Goal: Communication & Community: Answer question/provide support

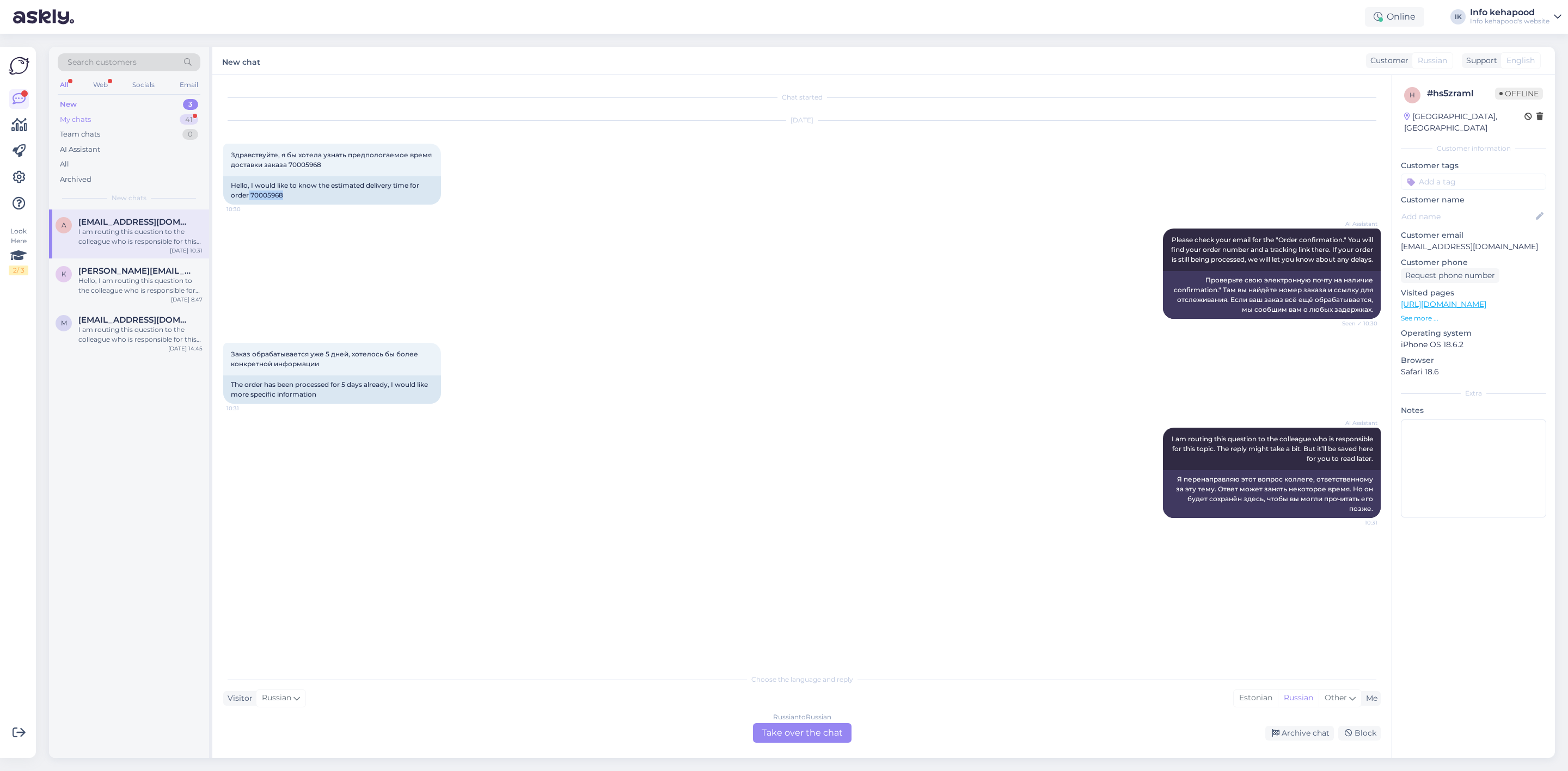
click at [176, 119] on div "My chats 41" at bounding box center [129, 120] width 143 height 15
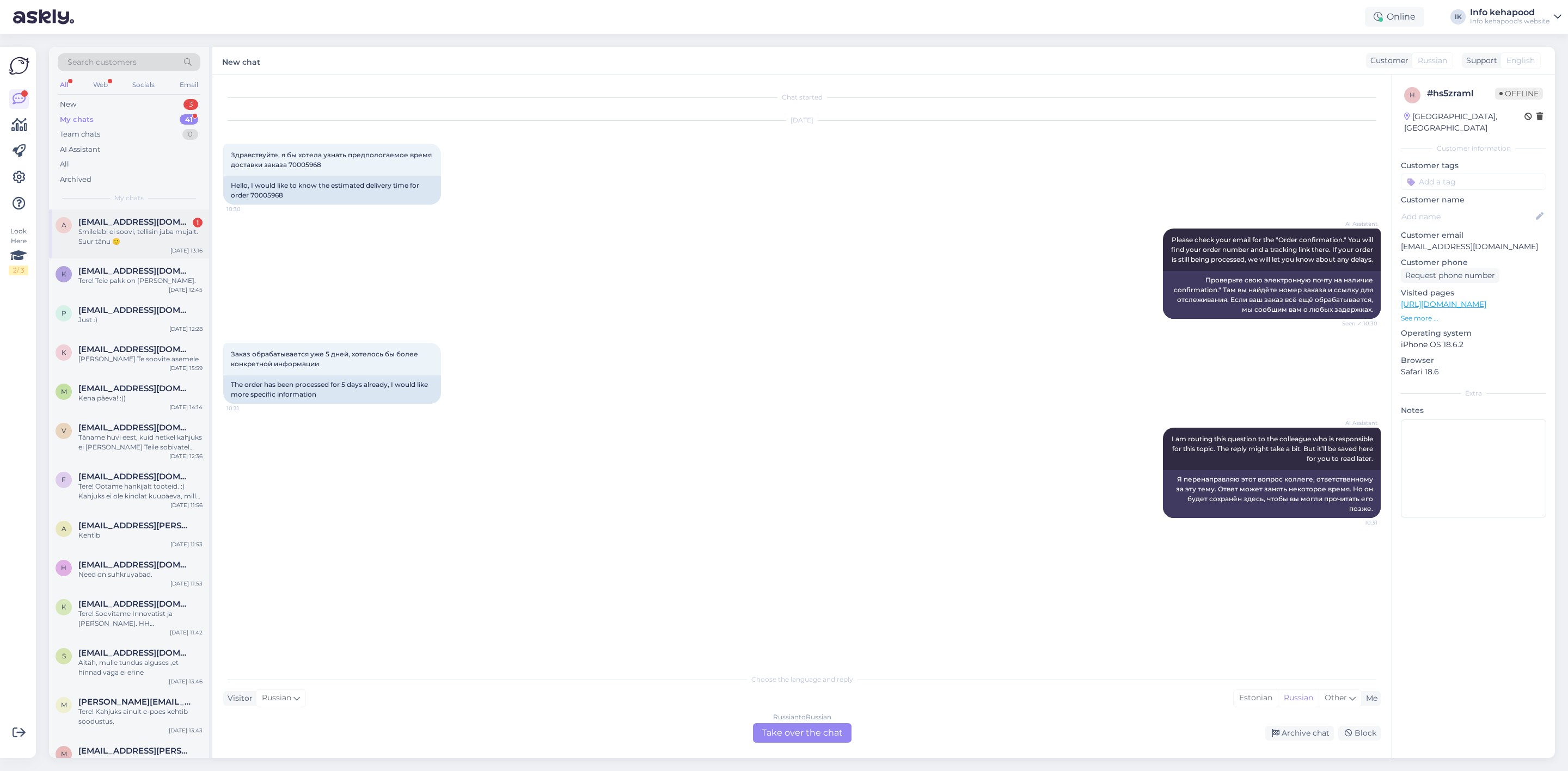
click at [139, 240] on div "Smilelabi ei soovi, tellisin juba mujalt. Suur tänu 🙂" at bounding box center [140, 236] width 124 height 20
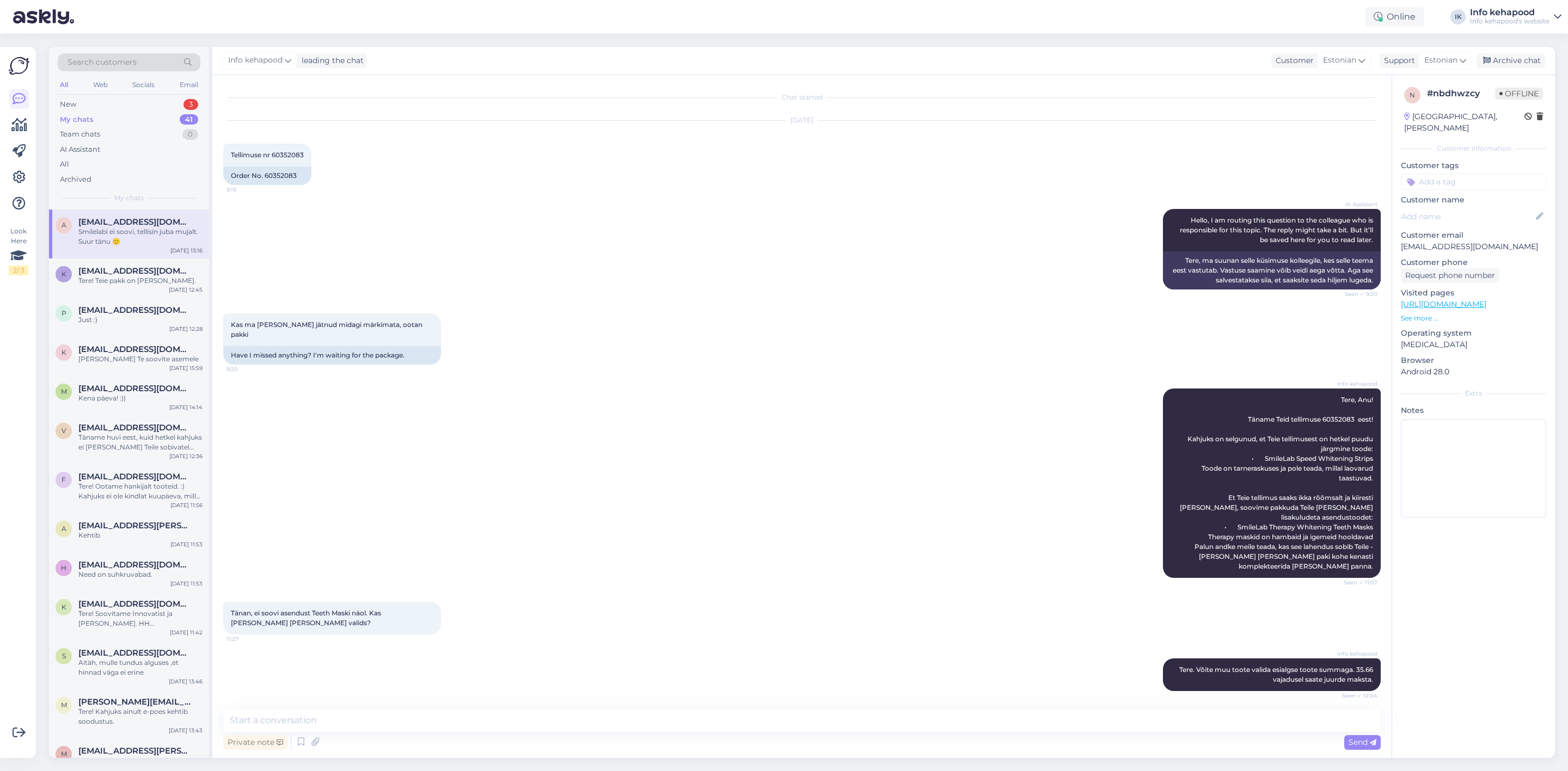
scroll to position [821, 0]
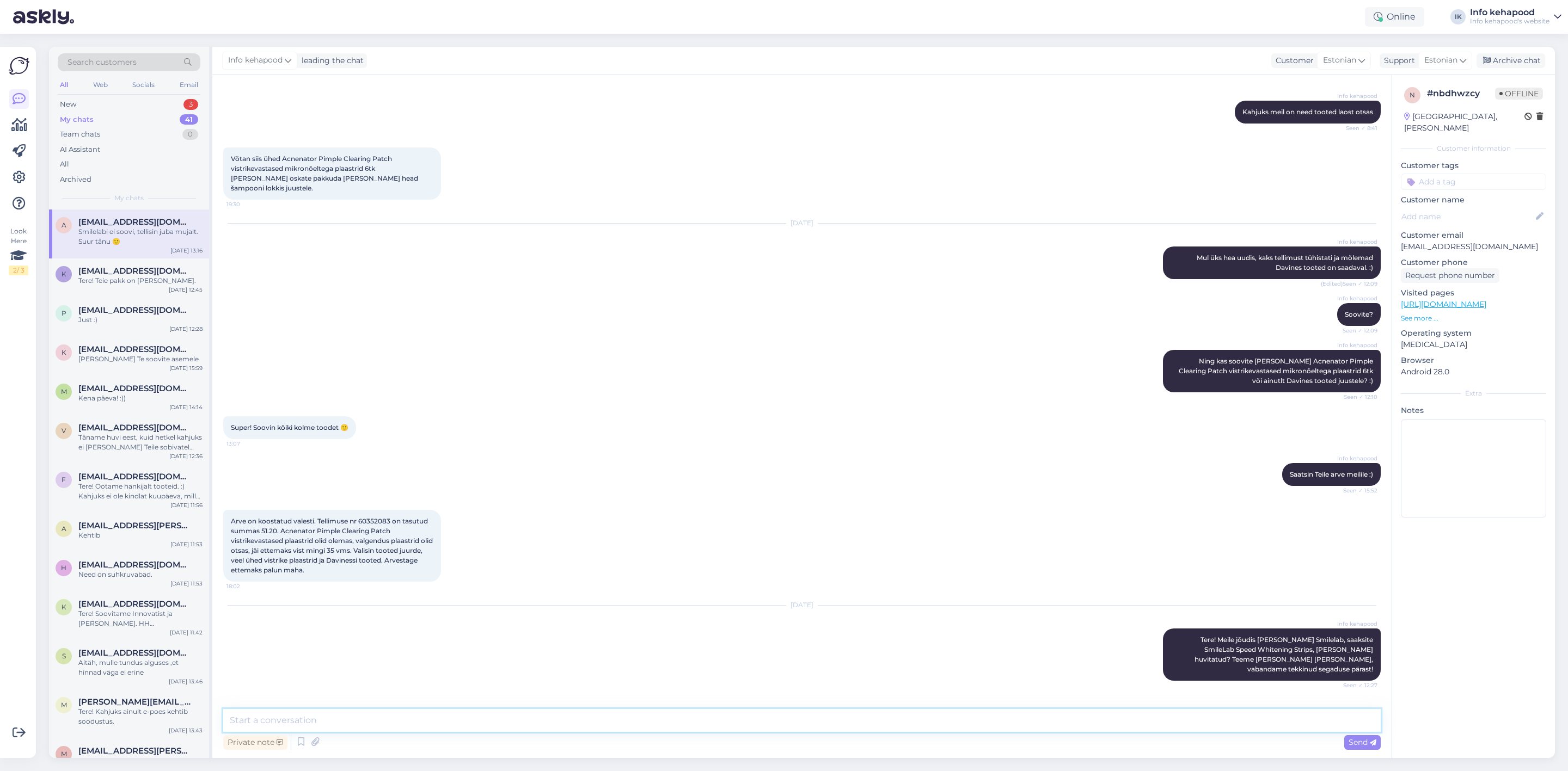
click at [364, 726] on textarea at bounding box center [802, 721] width 1157 height 23
type textarea "P"
click at [392, 723] on textarea "Tere! Palume Teil tasuda juurde 16.06. Pakime Teie paki ära." at bounding box center [802, 721] width 1157 height 23
click at [794, 721] on textarea "Tere! Palume Teil tasuda juurde 16.06, saate tasuda läbi sama arve, mis varasem…" at bounding box center [802, 721] width 1157 height 23
type textarea "Tere! Palume Teil tasuda juurde 16.06, saate tasuda läbi sama arve, mis varasem…"
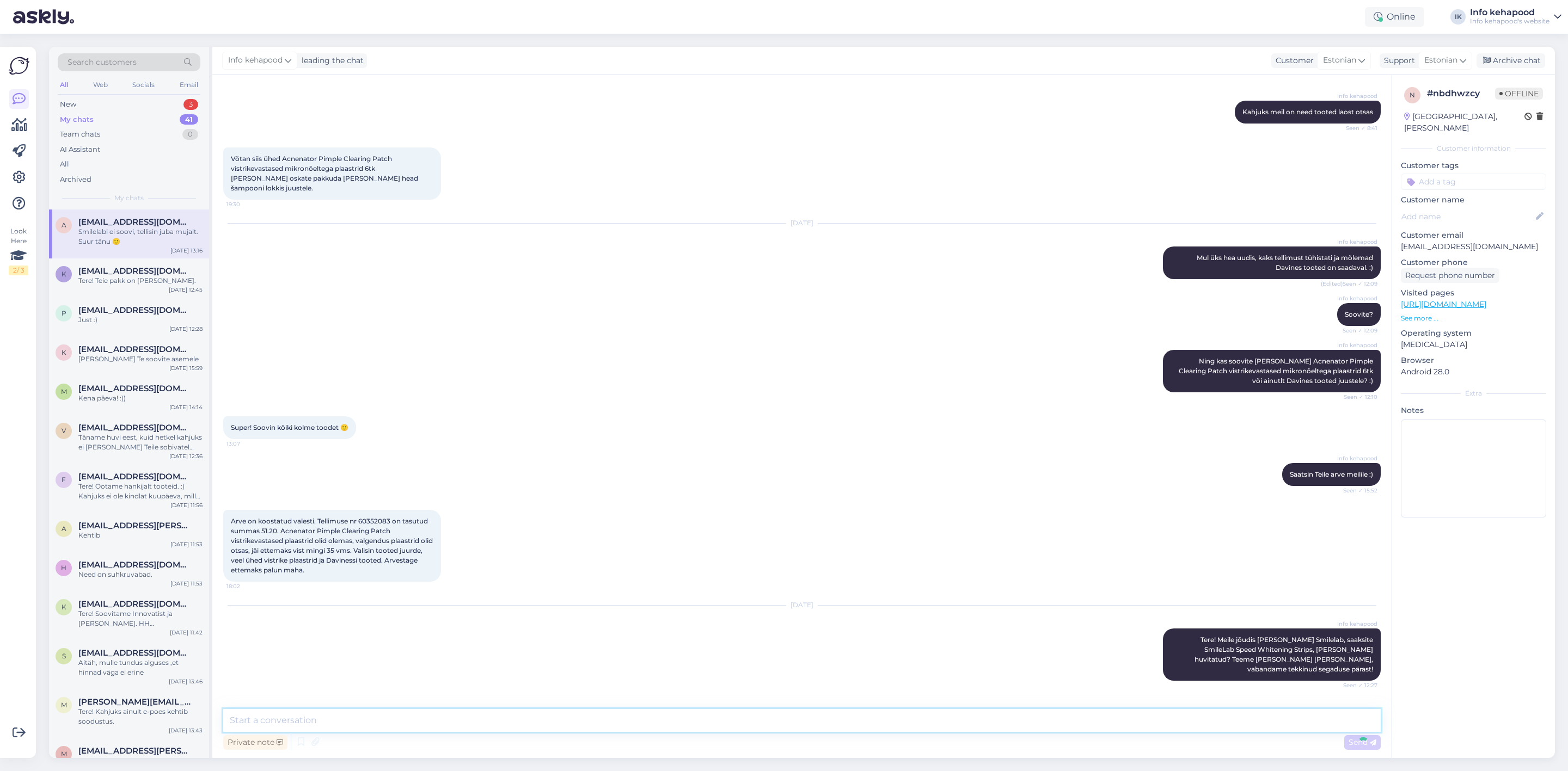
scroll to position [878, 0]
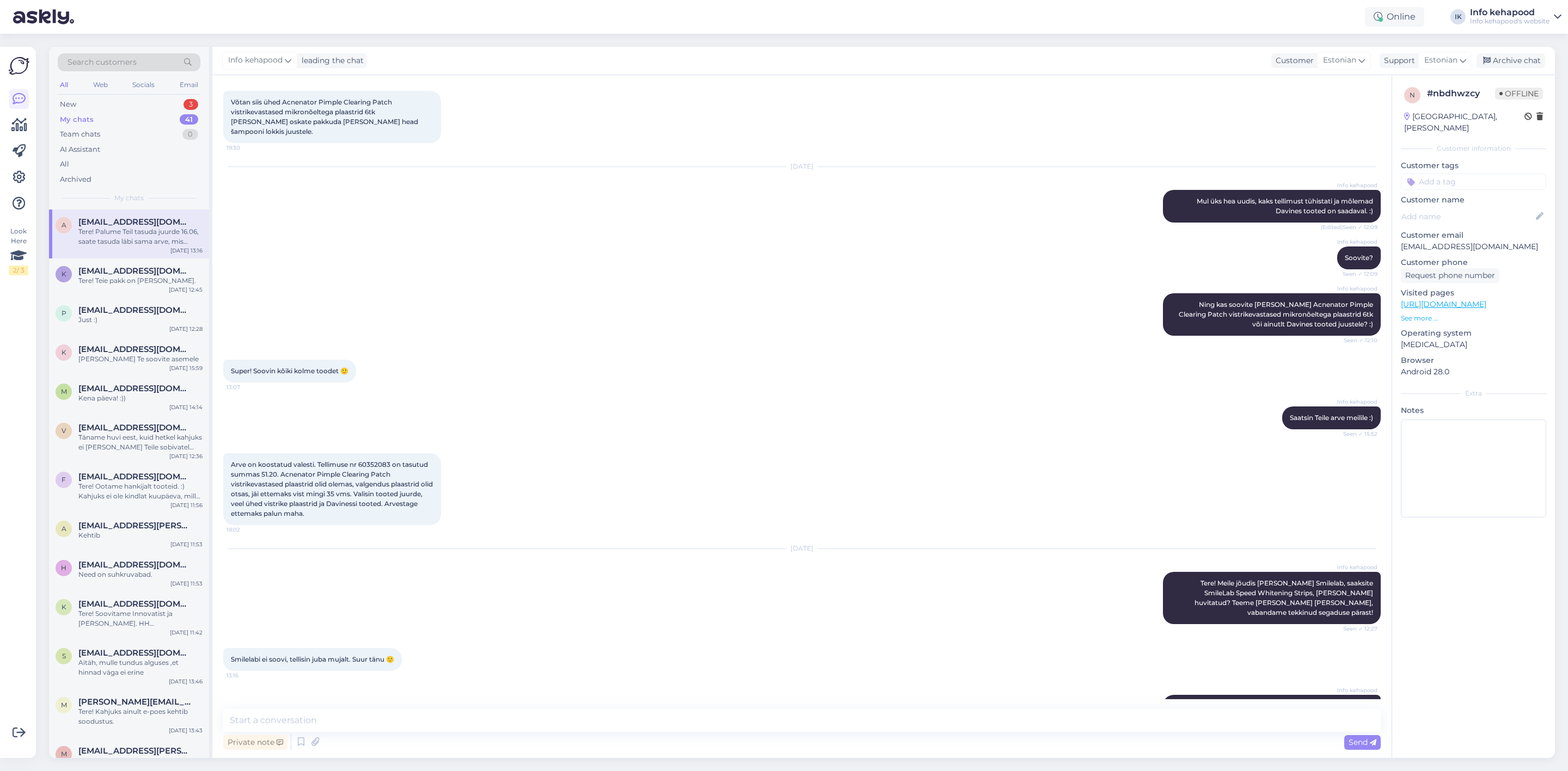
click at [429, 282] on div "Info kehapood Ning kas soovite [PERSON_NAME] Acnenator Pimple Clearing Patch vi…" at bounding box center [802, 314] width 1157 height 67
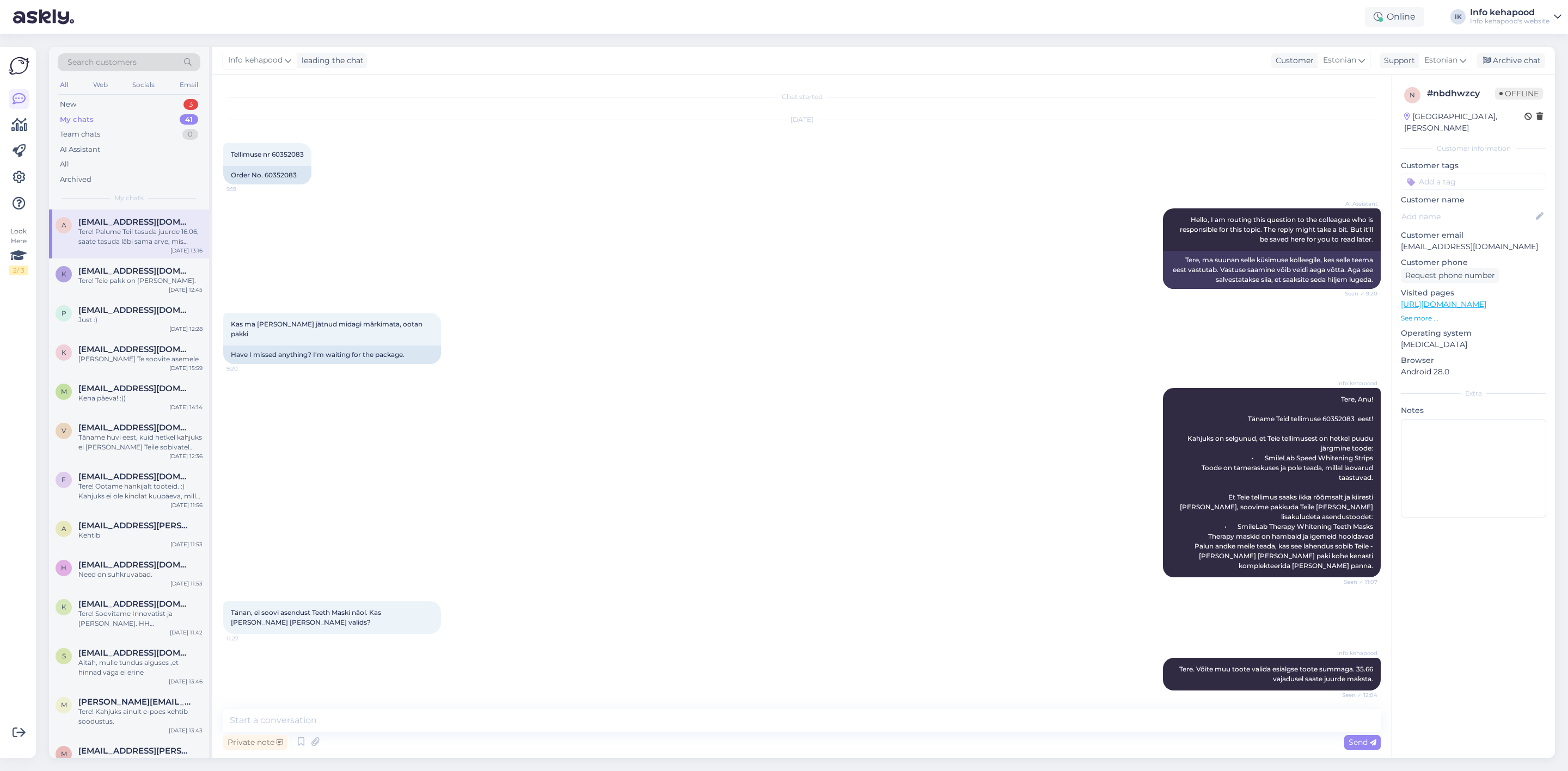
scroll to position [0, 0]
drag, startPoint x: 273, startPoint y: 155, endPoint x: 308, endPoint y: 157, distance: 35.1
click at [308, 157] on div "Tellimuse nr 60352083 9:19" at bounding box center [268, 155] width 89 height 23
copy span "60352083"
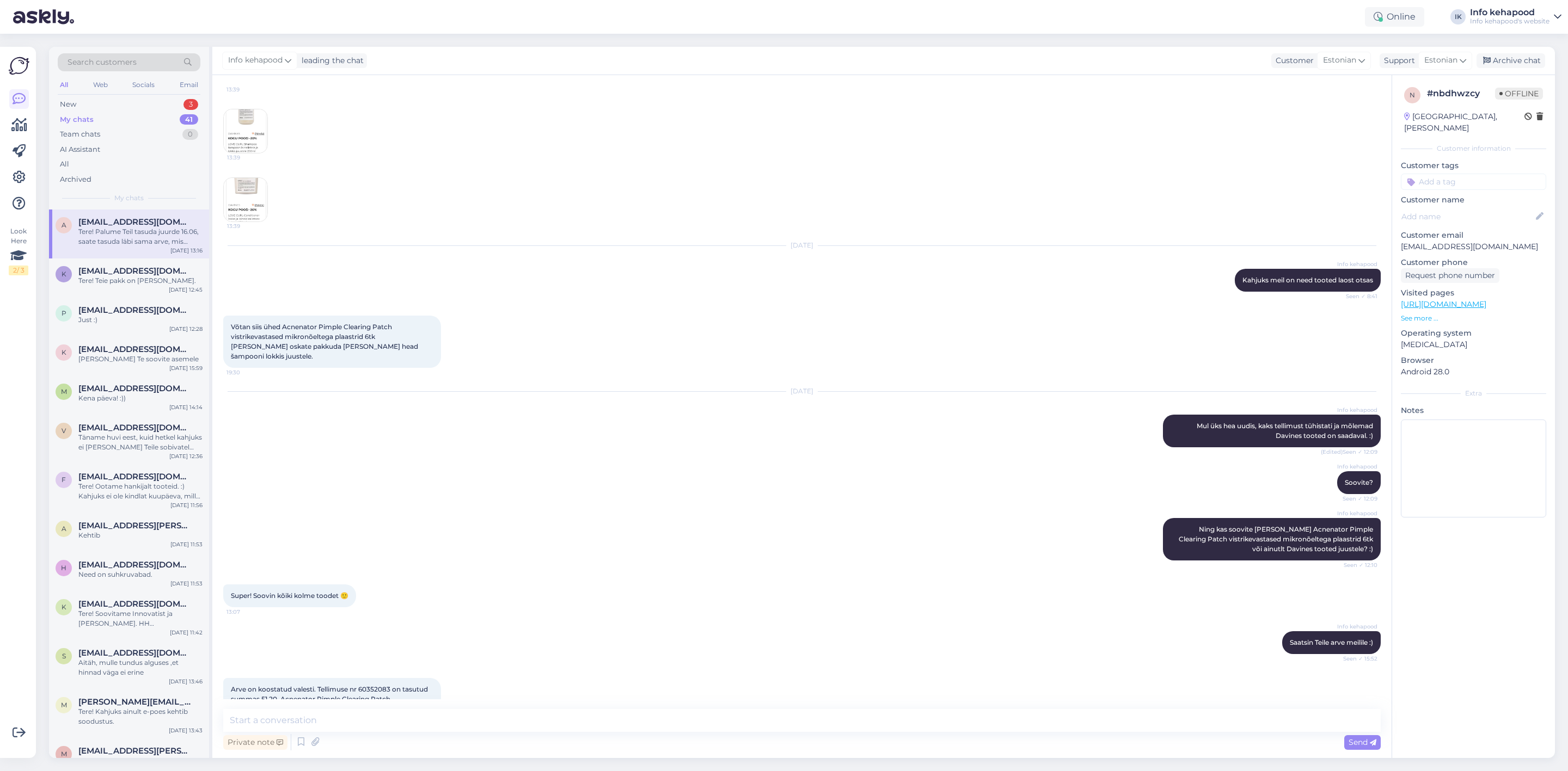
scroll to position [878, 0]
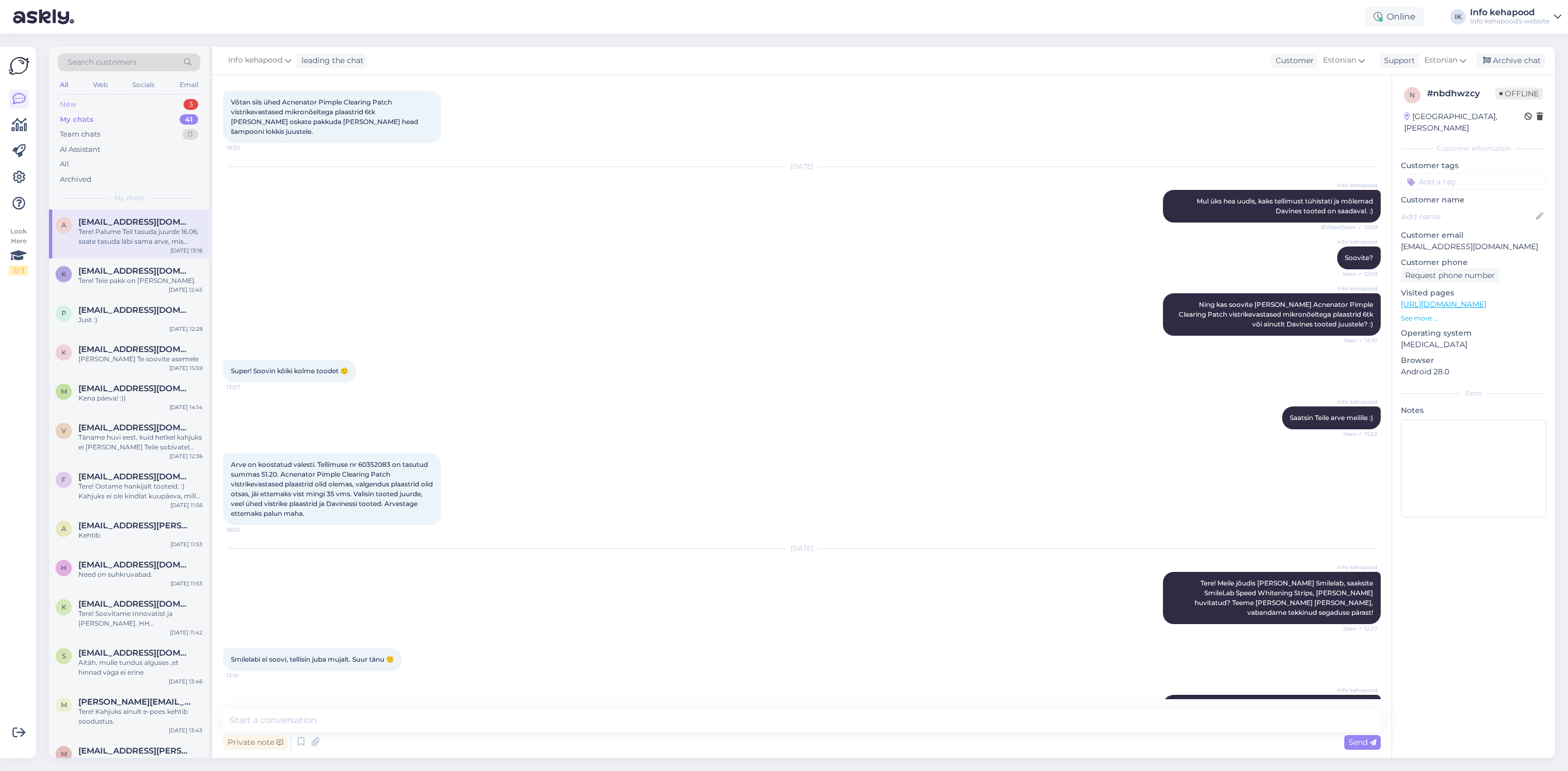
click at [62, 110] on div "New 3" at bounding box center [129, 104] width 143 height 15
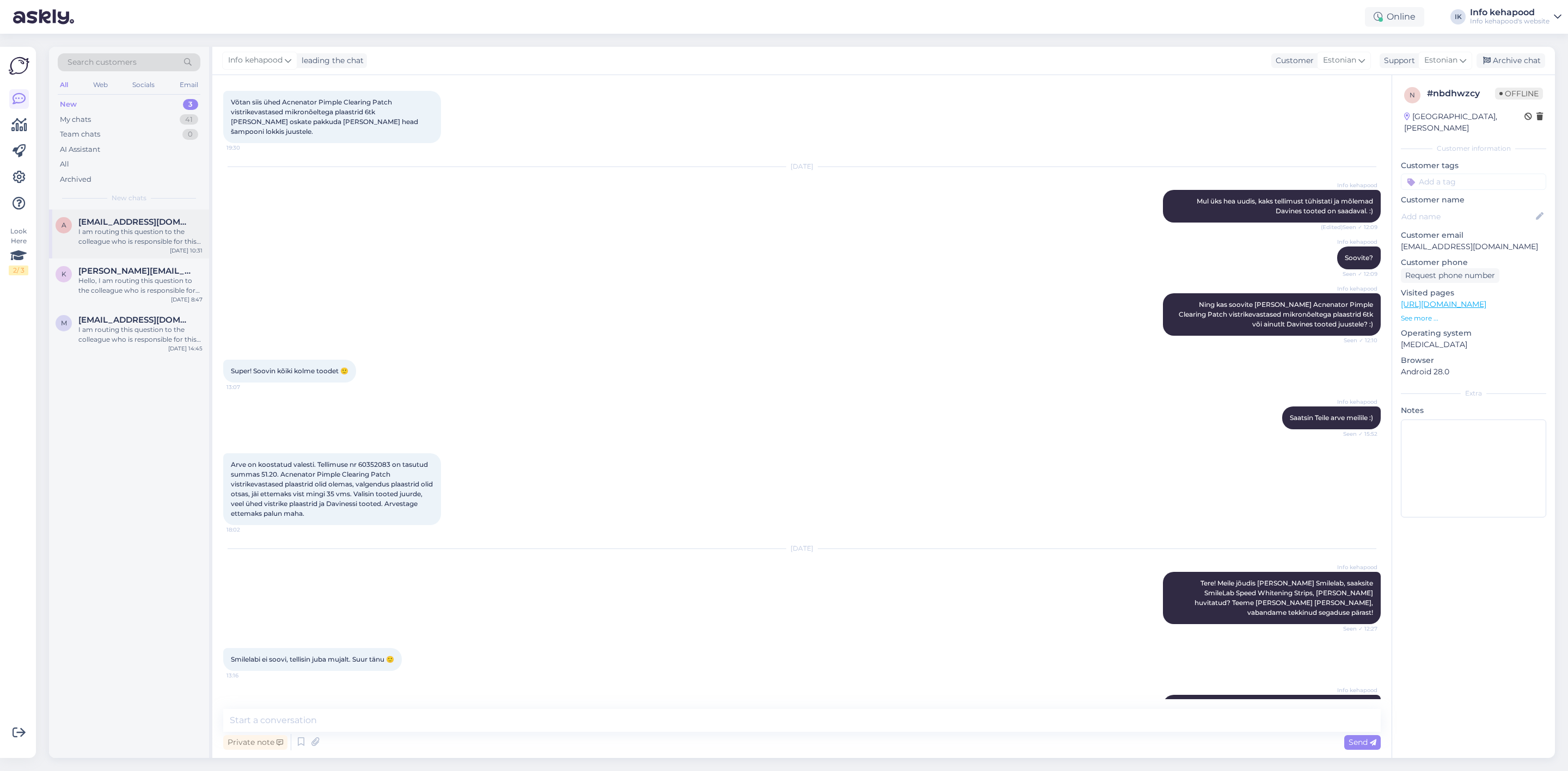
click at [140, 246] on div "I am routing this question to the colleague who is responsible for this topic. …" at bounding box center [140, 236] width 124 height 20
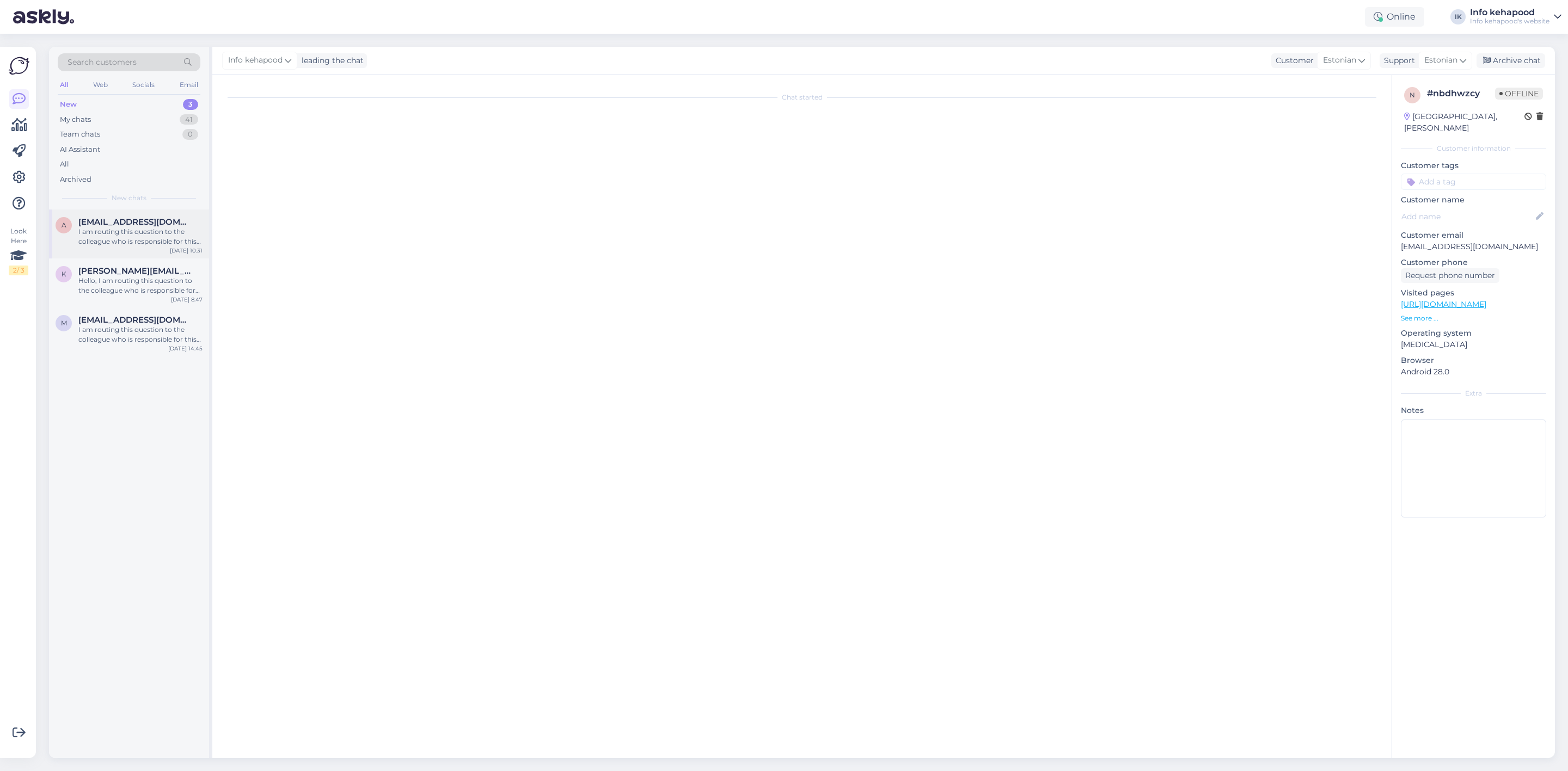
scroll to position [0, 0]
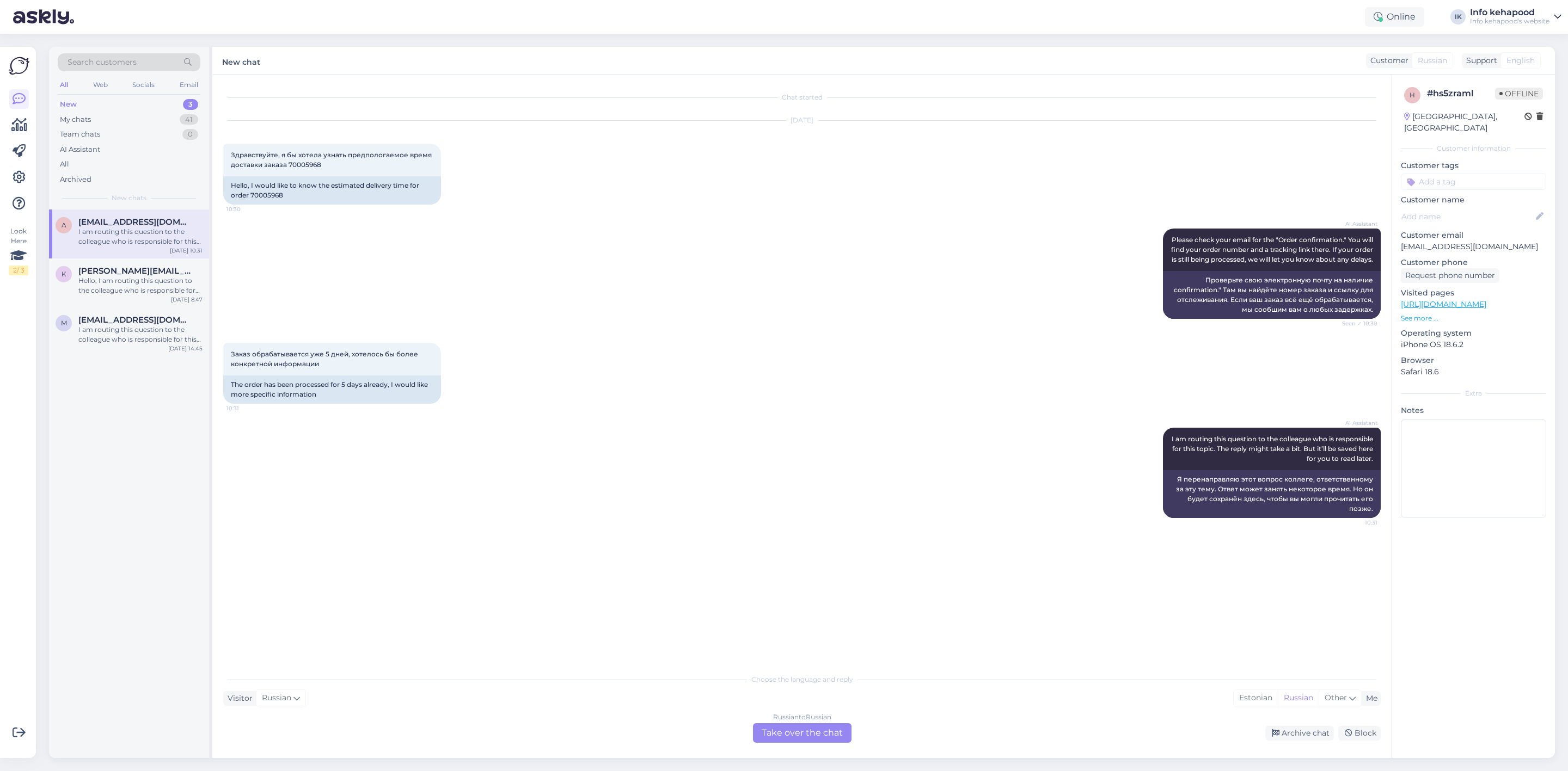
drag, startPoint x: 396, startPoint y: 534, endPoint x: 385, endPoint y: 534, distance: 11.0
click at [395, 530] on div "AI Assistant I am routing this question to the colleague who is responsible for…" at bounding box center [802, 473] width 1157 height 114
click at [166, 335] on div "I am routing this question to the colleague who is responsible for this topic. …" at bounding box center [140, 334] width 124 height 20
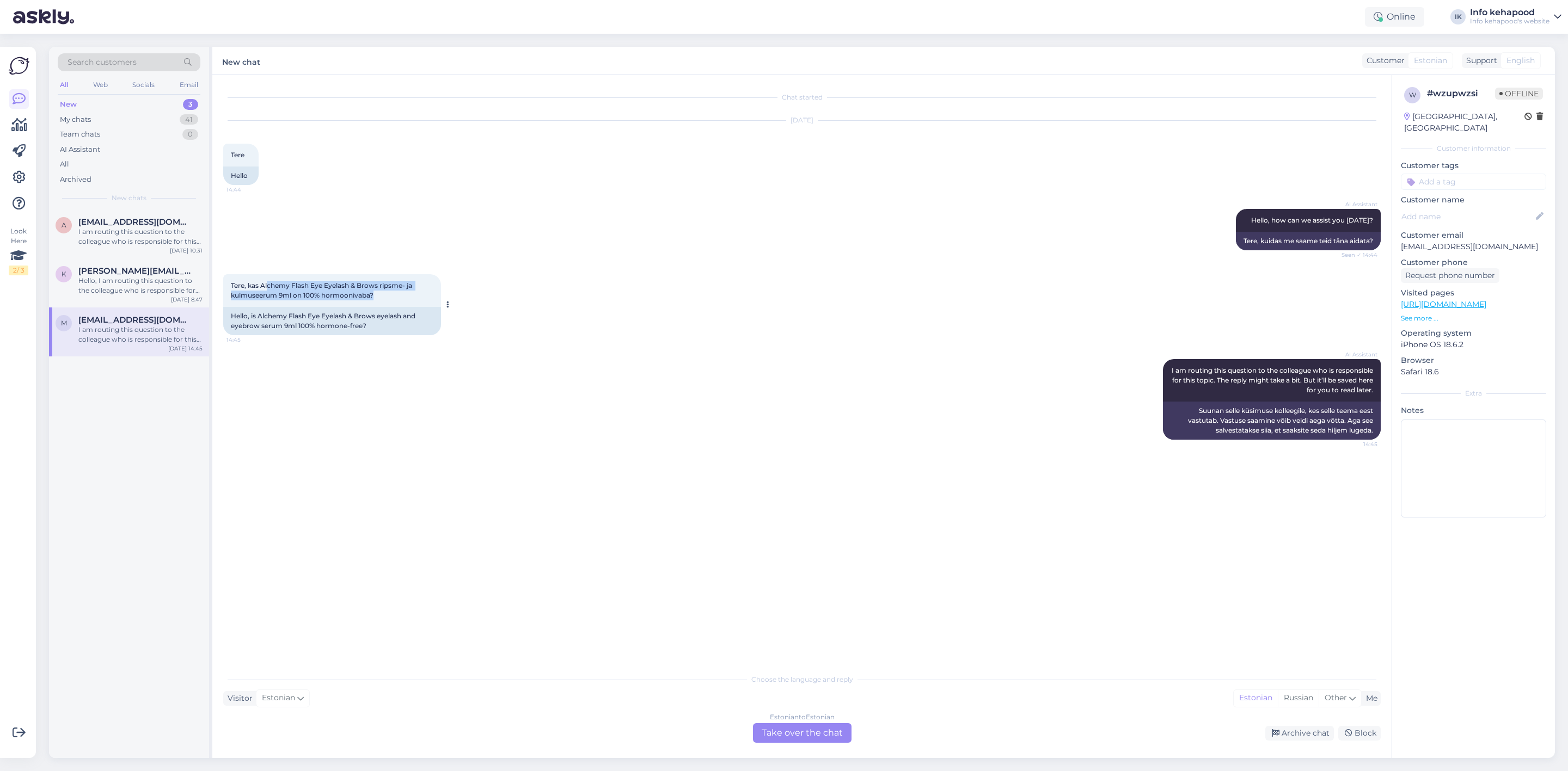
drag, startPoint x: 268, startPoint y: 284, endPoint x: 410, endPoint y: 306, distance: 143.7
click at [410, 306] on div "Tere, kas Alchemy Flash Eye Eyelash & Brows ripsme- ja kulmuseerum 9ml on 100% …" at bounding box center [332, 291] width 218 height 33
copy span "chemy Flash Eye Eyelash & Brows ripsme- ja kulmuseerum 9ml on 100% hormoonivaba?"
click at [327, 280] on div "Tere, kas Alchemy Flash Eye Eyelash & Brows ripsme- ja kulmuseerum 9ml on 100% …" at bounding box center [332, 291] width 218 height 33
drag, startPoint x: 261, startPoint y: 284, endPoint x: 296, endPoint y: 292, distance: 35.9
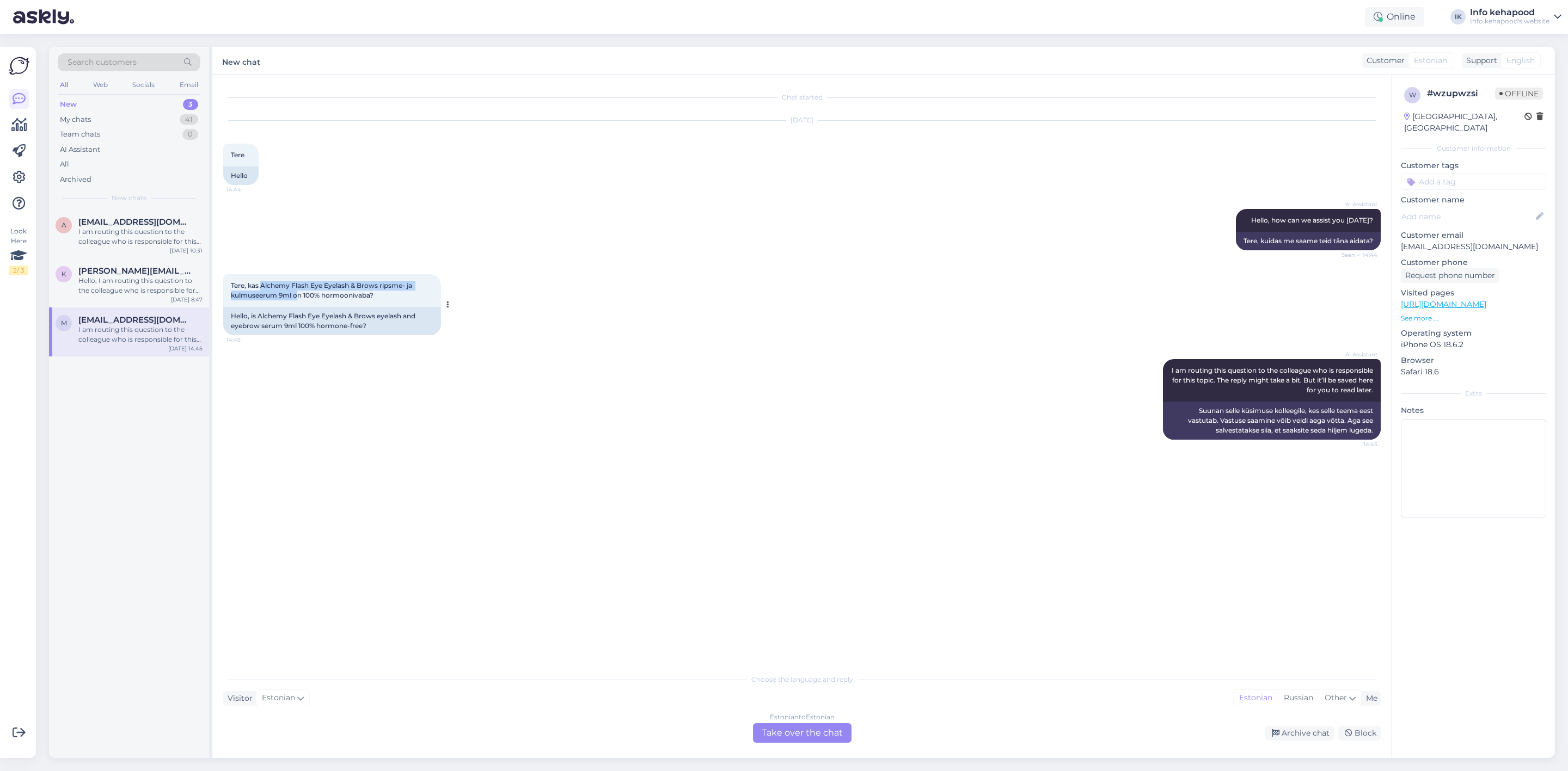
click at [296, 292] on span "Tere, kas Alchemy Flash Eye Eyelash & Brows ripsme- ja kulmuseerum 9ml on 100% …" at bounding box center [322, 290] width 183 height 18
copy span "Alchemy Flash Eye Eyelash & Brows ripsme- ja kulmuseerum 9ml o"
click at [594, 408] on div "AI Assistant I am routing this question to the colleague who is responsible for…" at bounding box center [802, 399] width 1157 height 105
click at [69, 276] on div "K" at bounding box center [64, 274] width 16 height 16
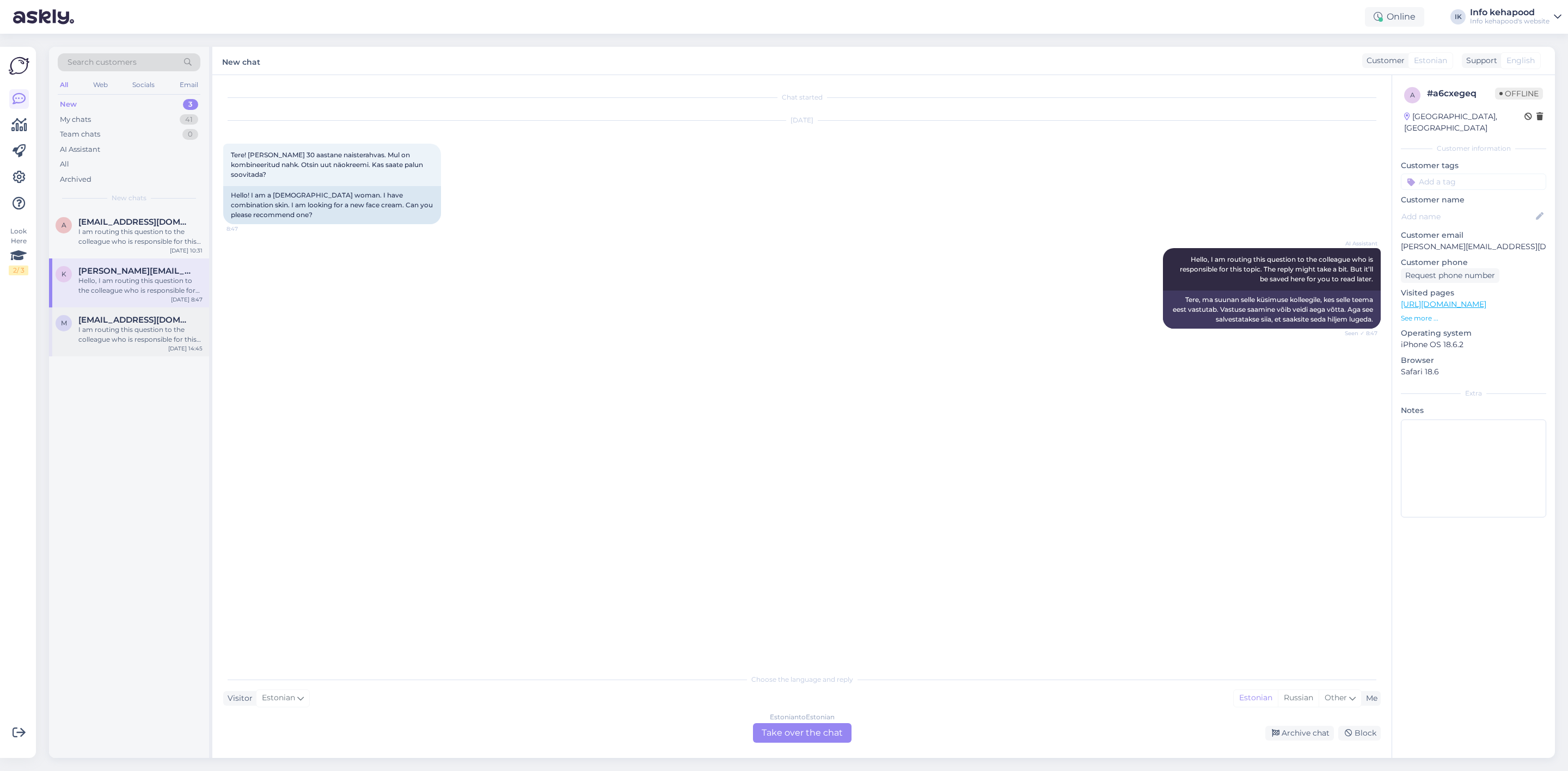
click at [103, 333] on div "I am routing this question to the colleague who is responsible for this topic. …" at bounding box center [140, 334] width 124 height 20
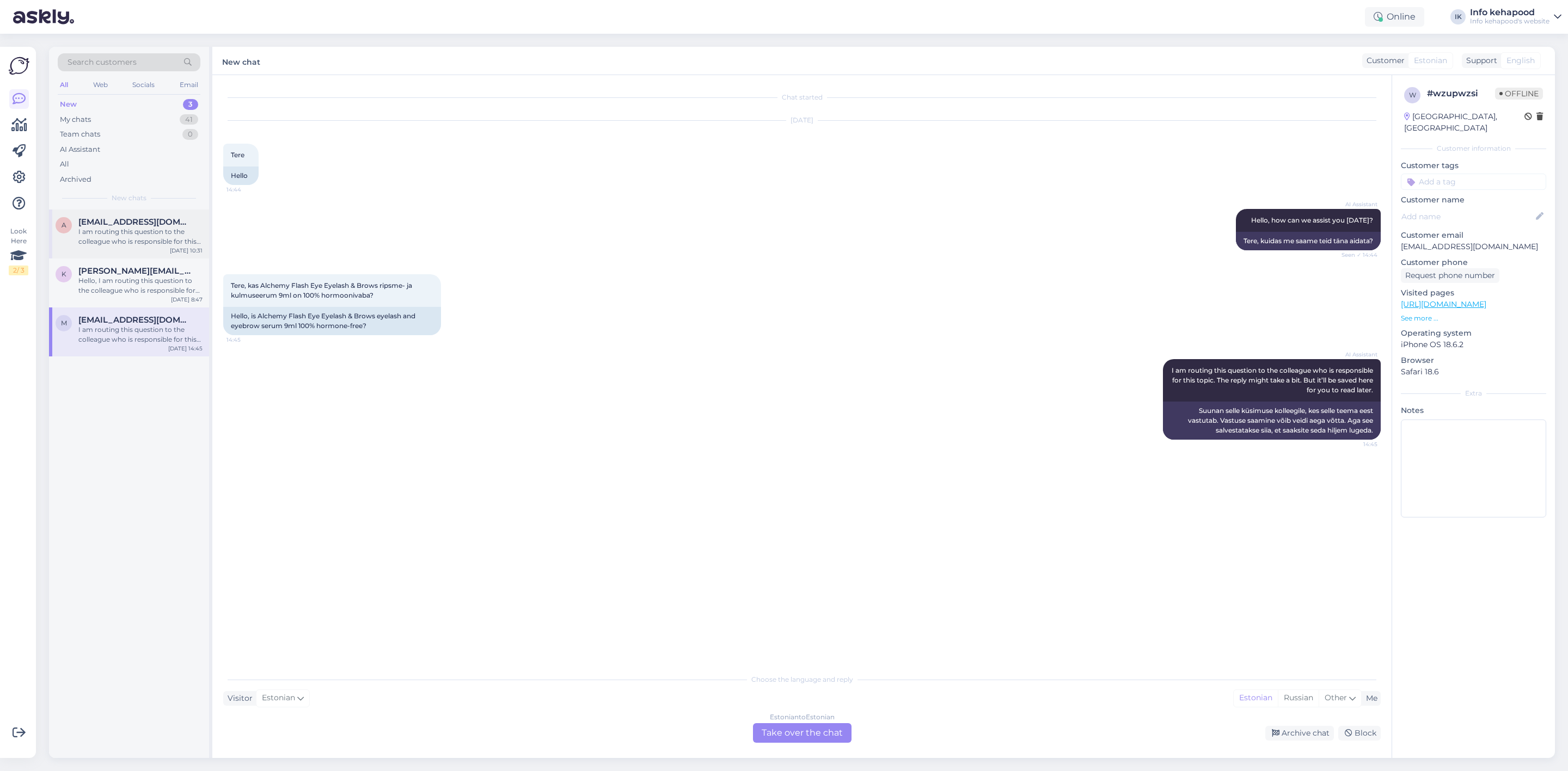
click at [154, 228] on div "I am routing this question to the colleague who is responsible for this topic. …" at bounding box center [140, 236] width 124 height 20
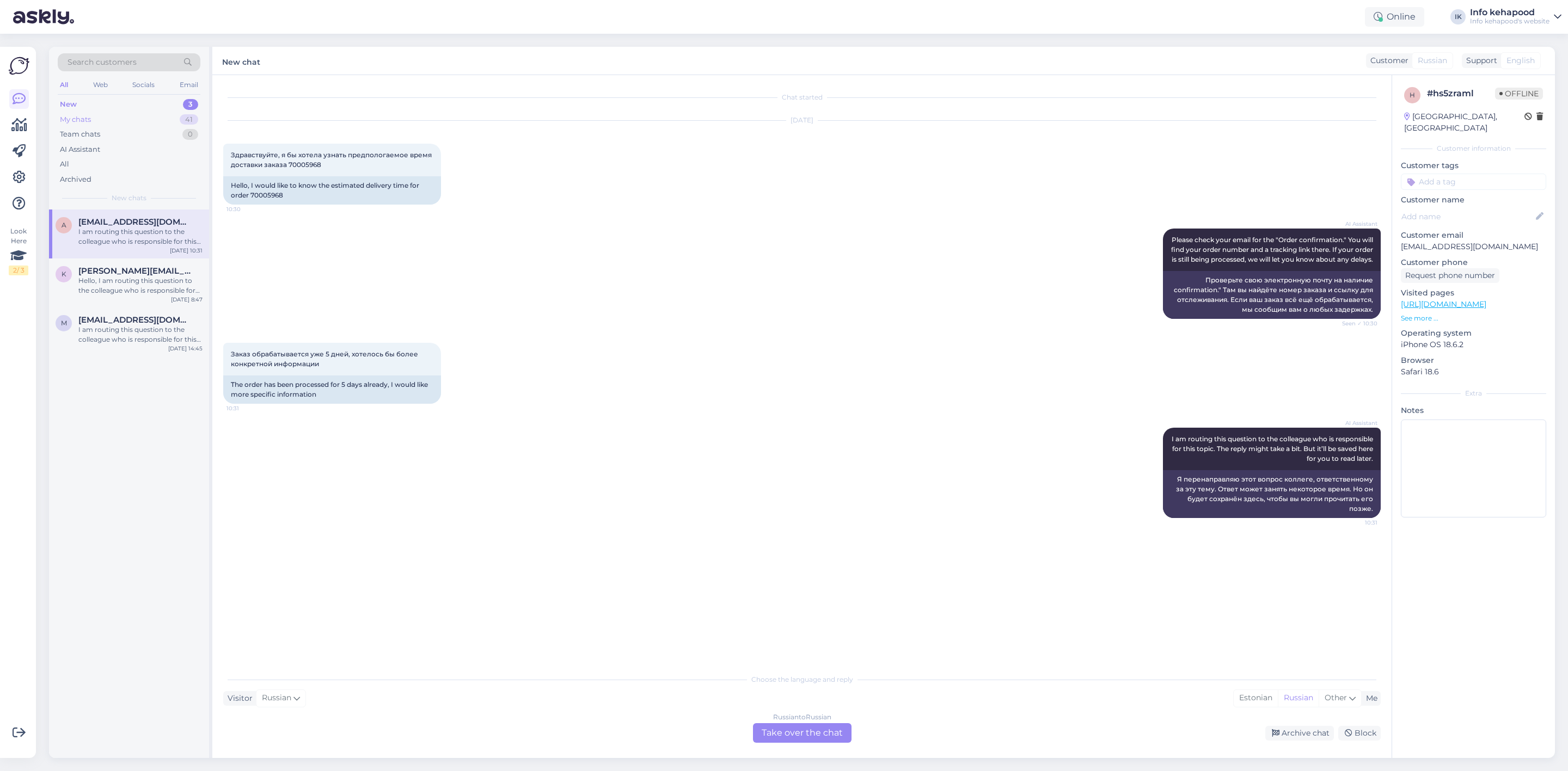
click at [114, 119] on div "My chats 41" at bounding box center [129, 120] width 143 height 15
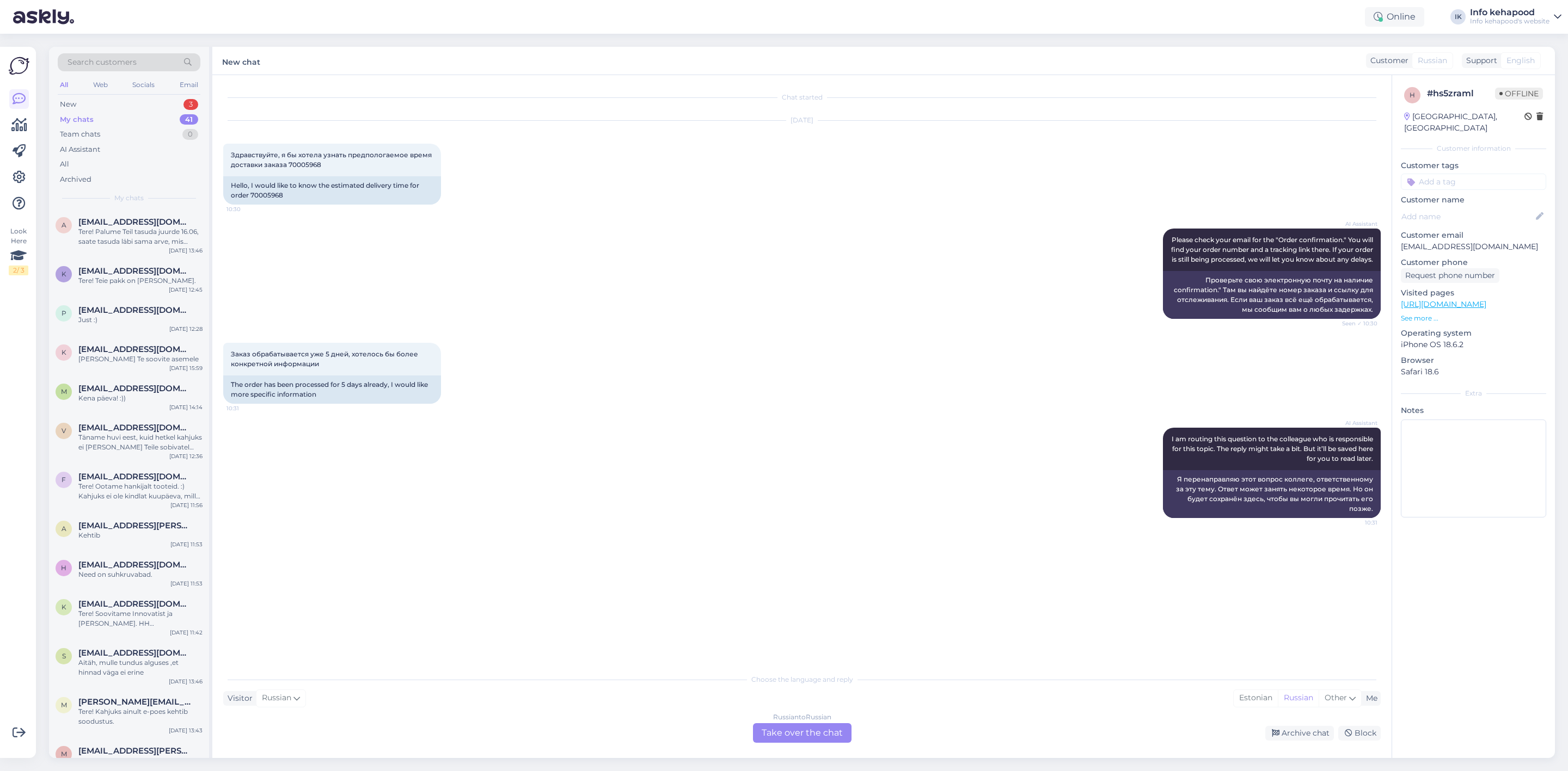
click at [129, 114] on div "My chats 41" at bounding box center [129, 120] width 143 height 15
click at [134, 117] on div "My chats 41" at bounding box center [129, 120] width 143 height 15
click at [124, 110] on div "New 3" at bounding box center [129, 104] width 143 height 15
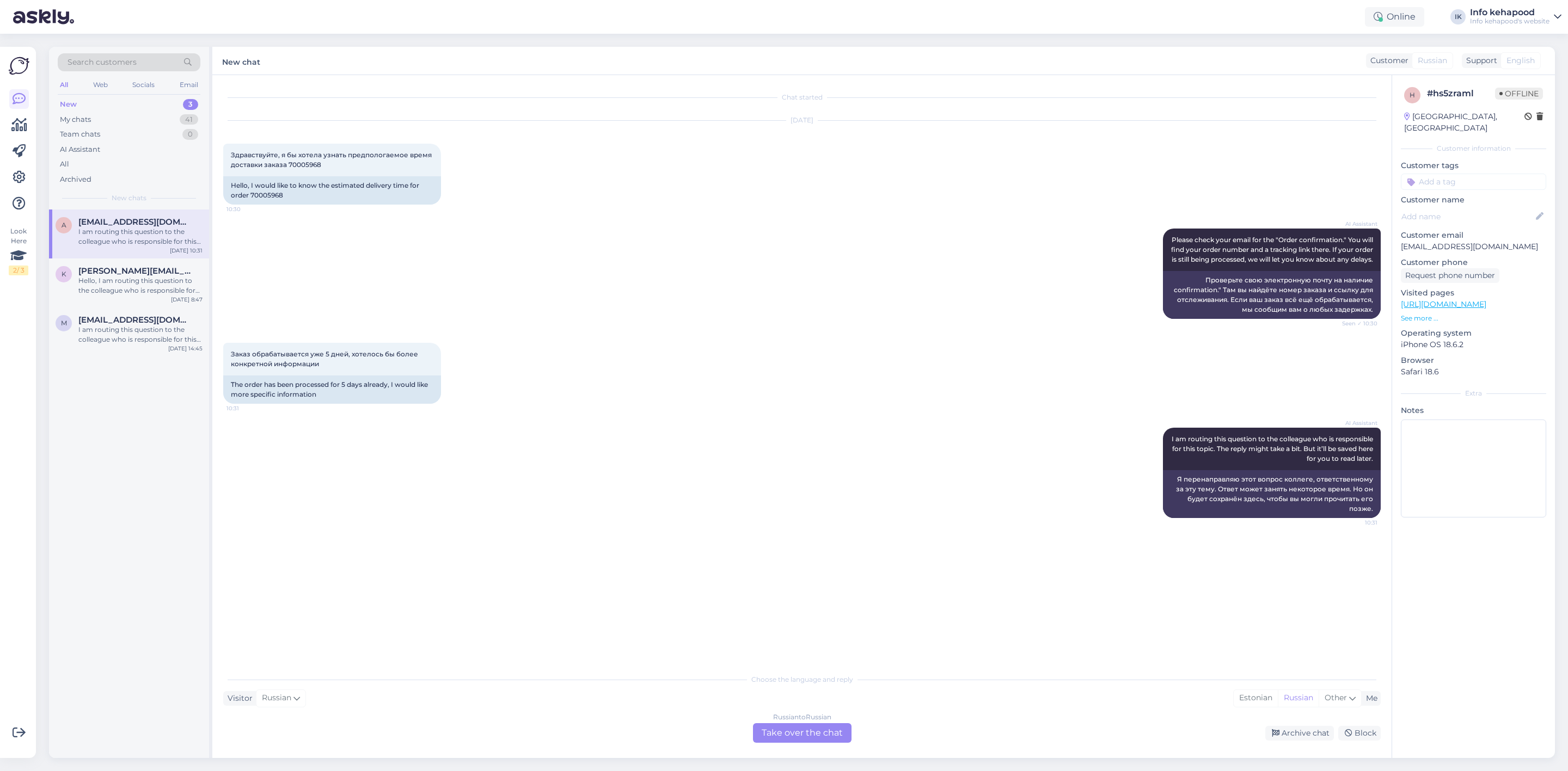
click at [110, 256] on div "a [EMAIL_ADDRESS][DOMAIN_NAME] I am routing this question to the colleague who …" at bounding box center [129, 234] width 160 height 49
click at [119, 273] on span "[PERSON_NAME][EMAIL_ADDRESS][DOMAIN_NAME]" at bounding box center [135, 271] width 113 height 10
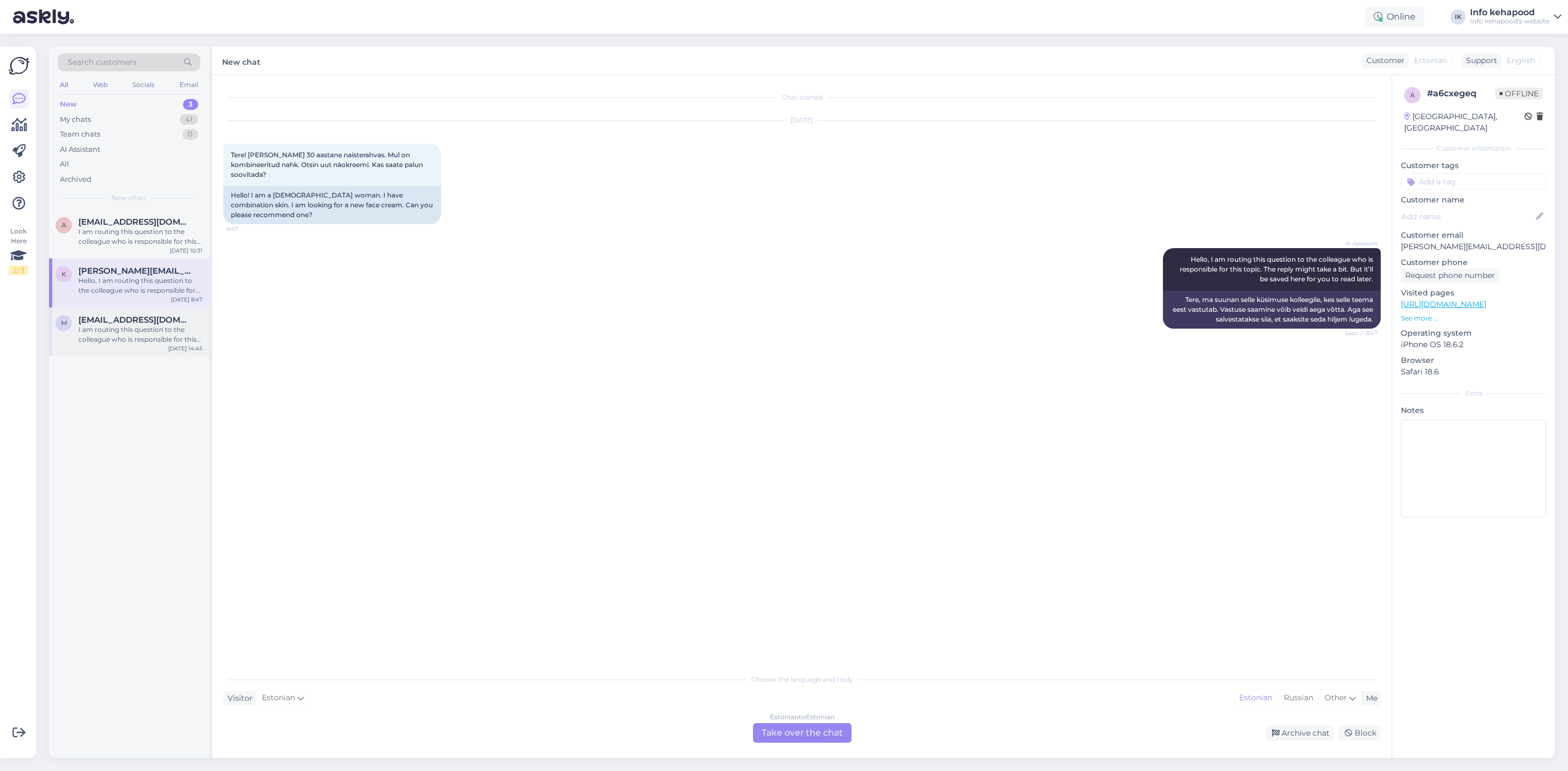
click at [168, 327] on div "I am routing this question to the colleague who is responsible for this topic. …" at bounding box center [140, 334] width 124 height 20
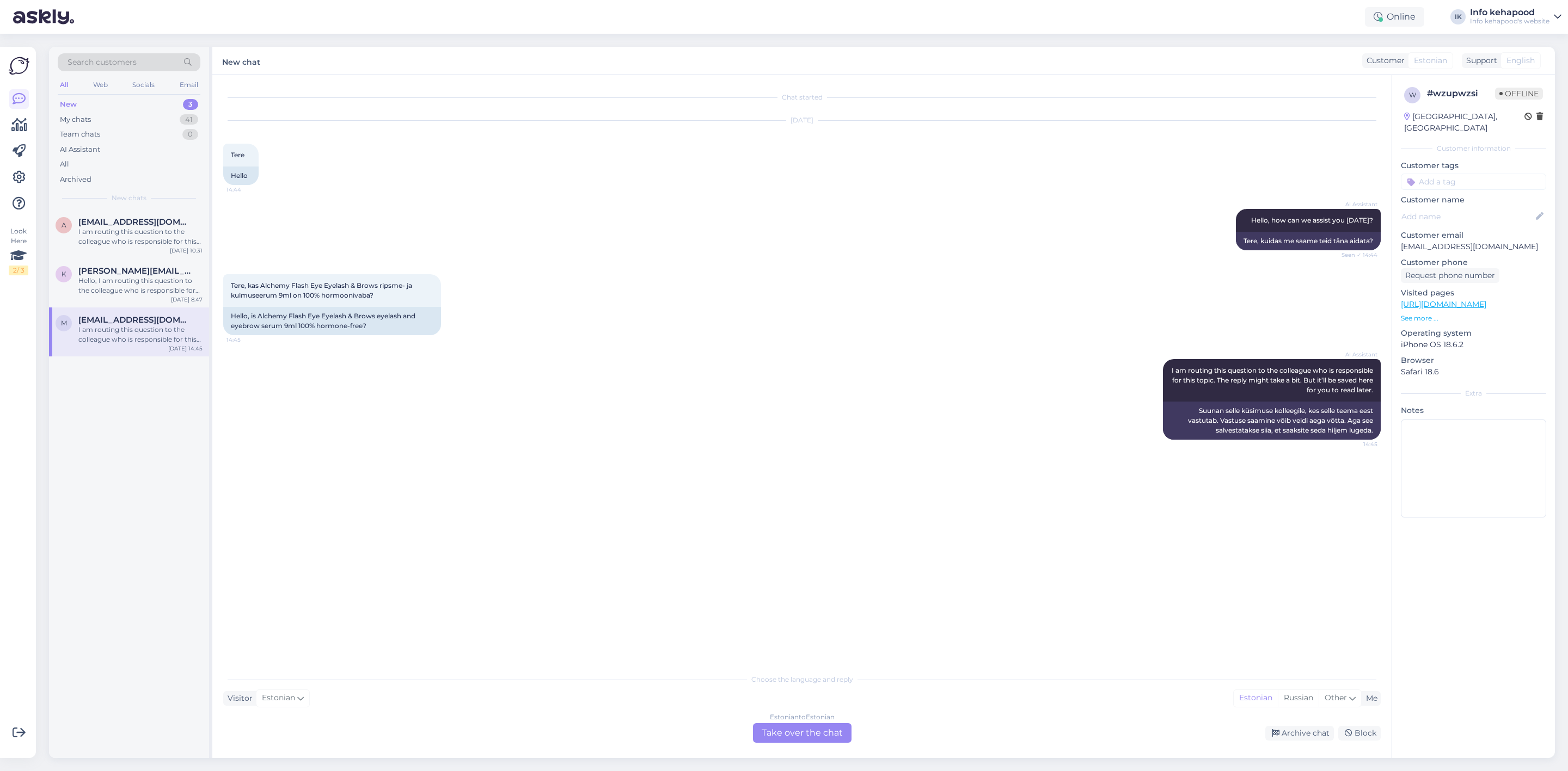
click at [833, 738] on div "Estonian to Estonian Take over the chat" at bounding box center [802, 733] width 99 height 20
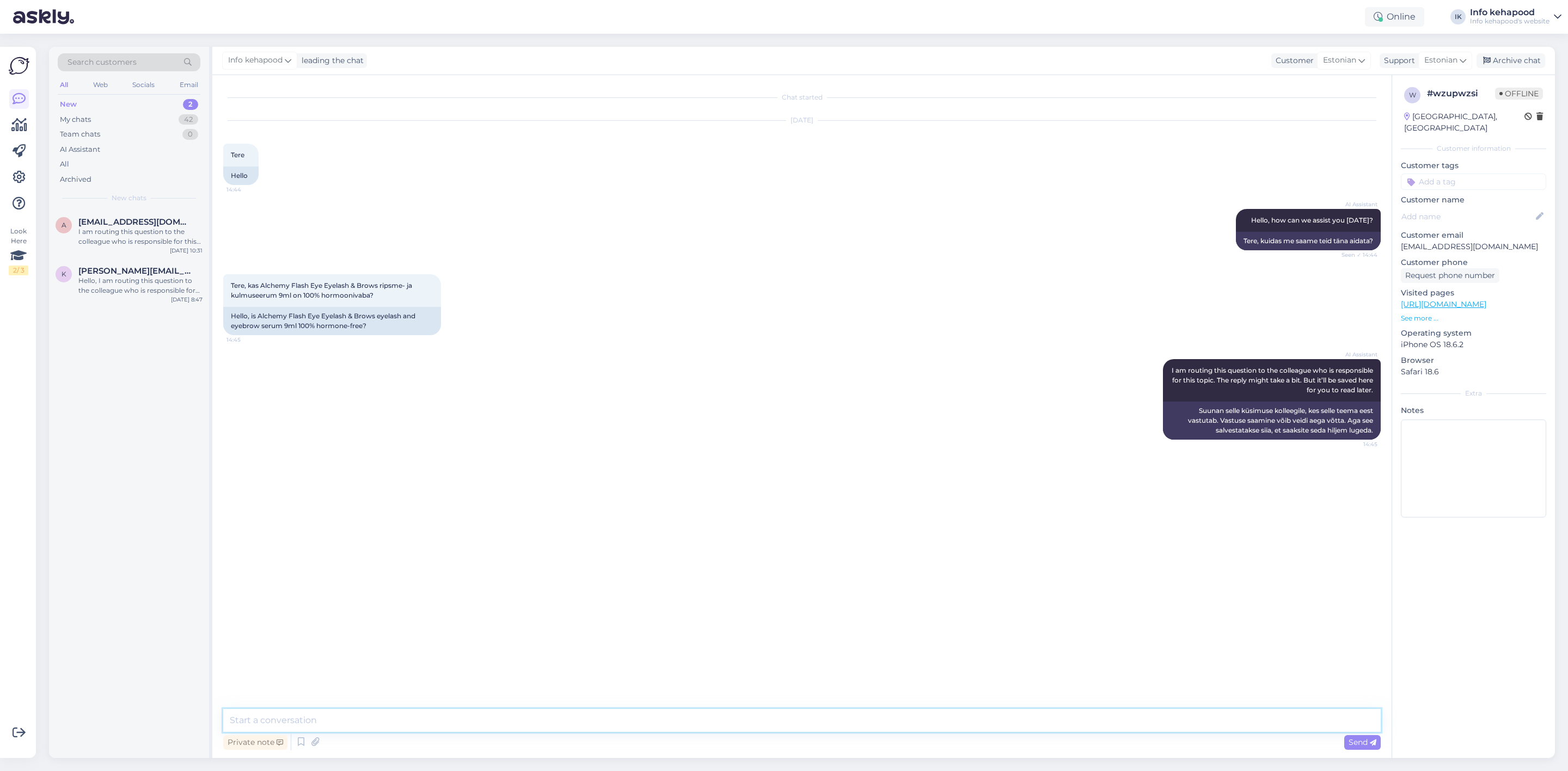
click at [534, 729] on textarea at bounding box center [802, 721] width 1157 height 23
type textarea "Tere!"
type textarea "On [PERSON_NAME]. :)"
click at [142, 272] on span "[PERSON_NAME][EMAIL_ADDRESS][DOMAIN_NAME]" at bounding box center [135, 271] width 113 height 10
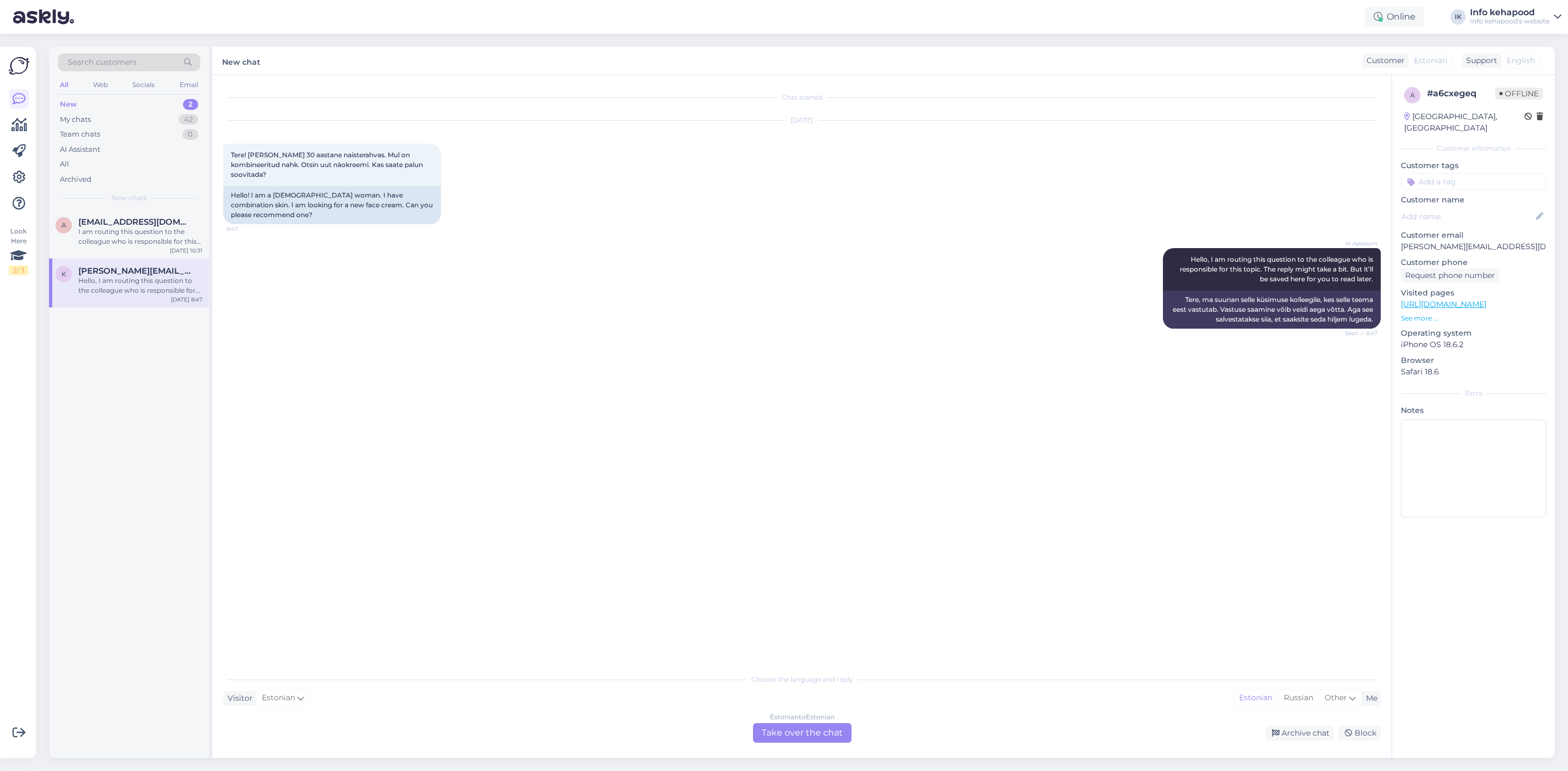
click at [813, 729] on div "Estonian to Estonian Take over the chat" at bounding box center [802, 733] width 99 height 20
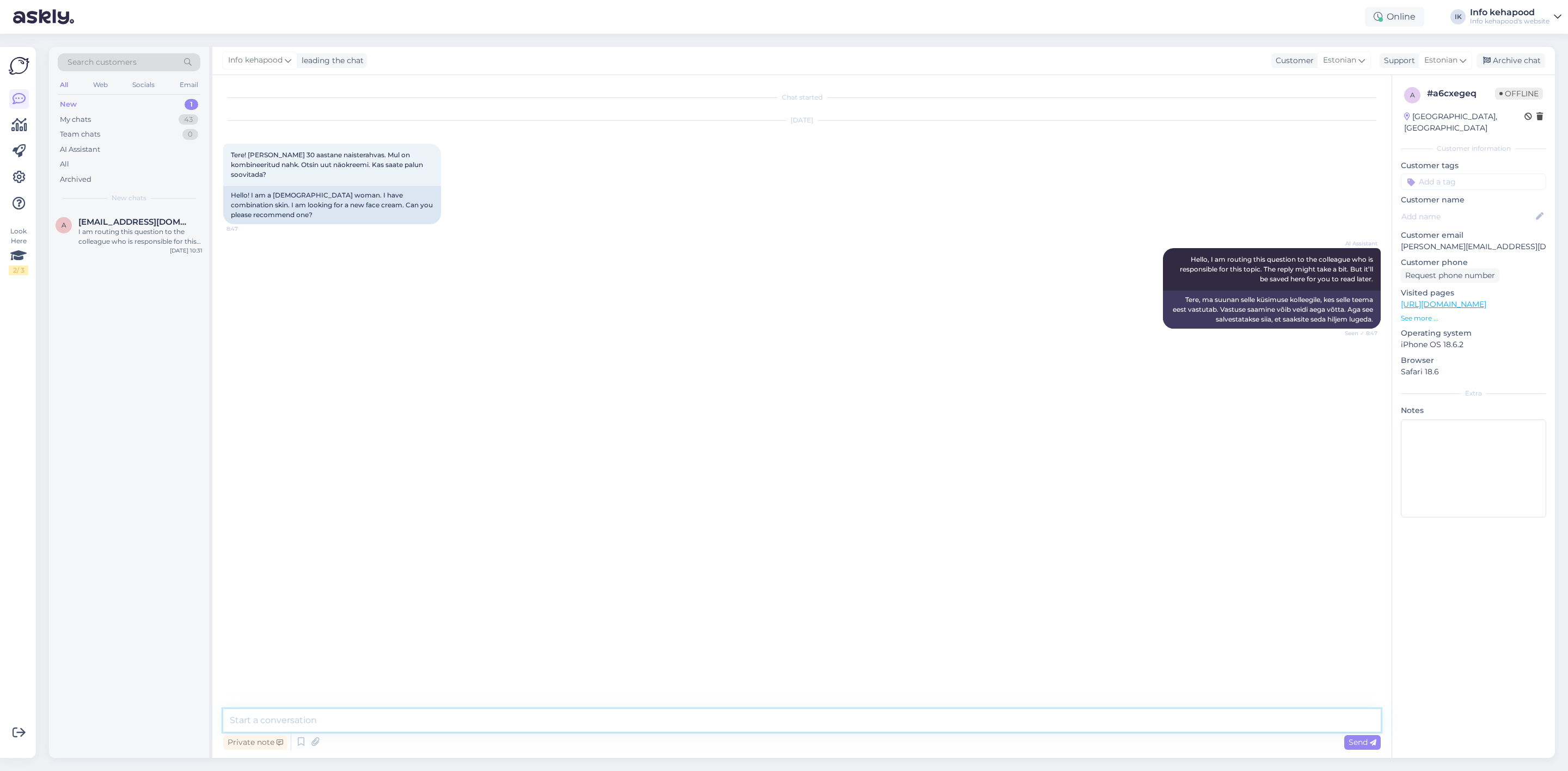
click at [545, 720] on textarea at bounding box center [802, 721] width 1157 height 23
drag, startPoint x: 433, startPoint y: 717, endPoint x: 311, endPoint y: 723, distance: 122.1
click at [311, 723] on textarea "Tere! Võite vaadata Bio Balance Super Plump" at bounding box center [802, 721] width 1157 height 23
paste textarea "[URL][DOMAIN_NAME]"
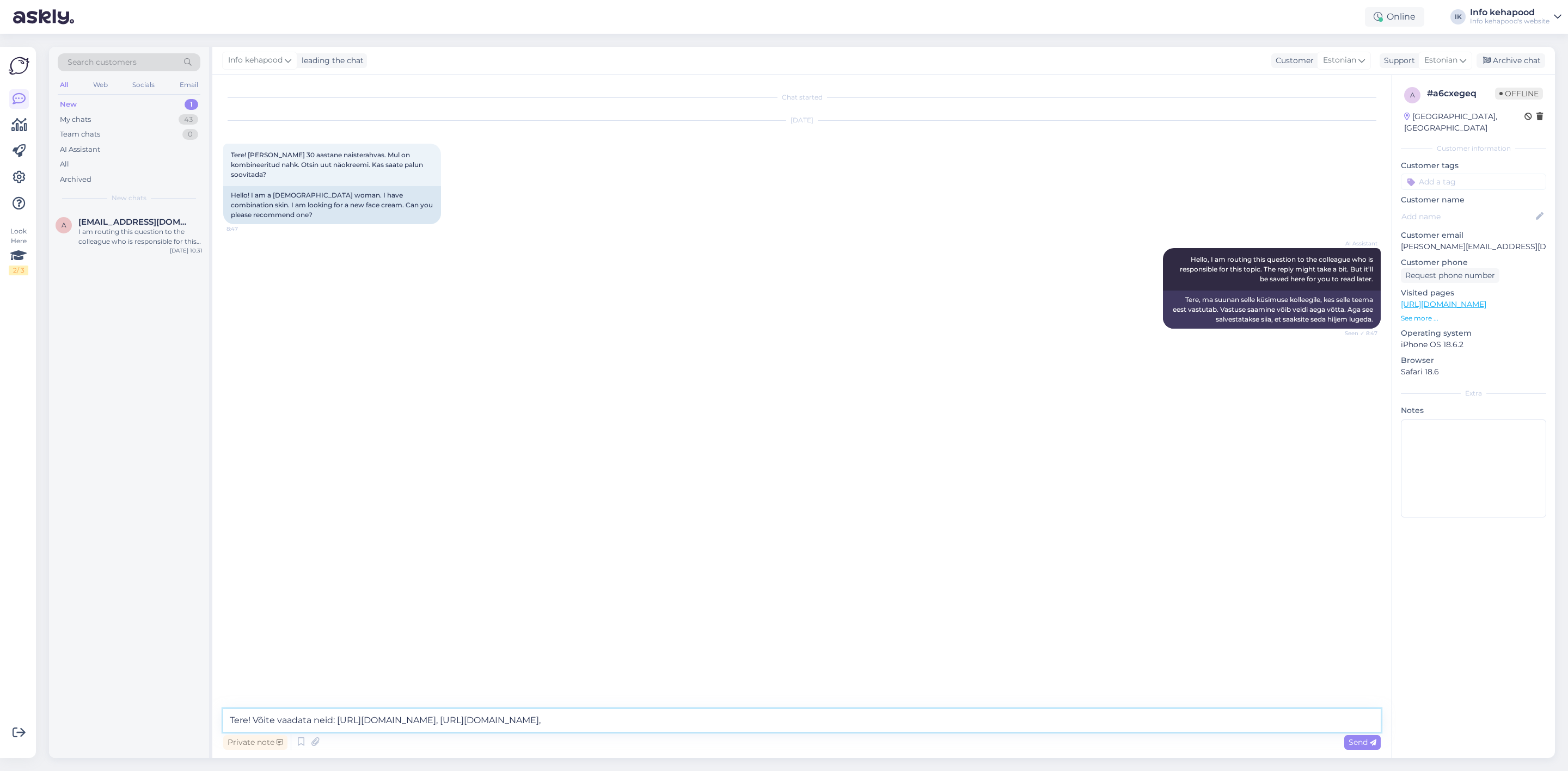
paste textarea "[URL][DOMAIN_NAME]"
type textarea "Tere! Võite vaadata neid: [URL][DOMAIN_NAME], [URL][DOMAIN_NAME], [URL][DOMAIN_…"
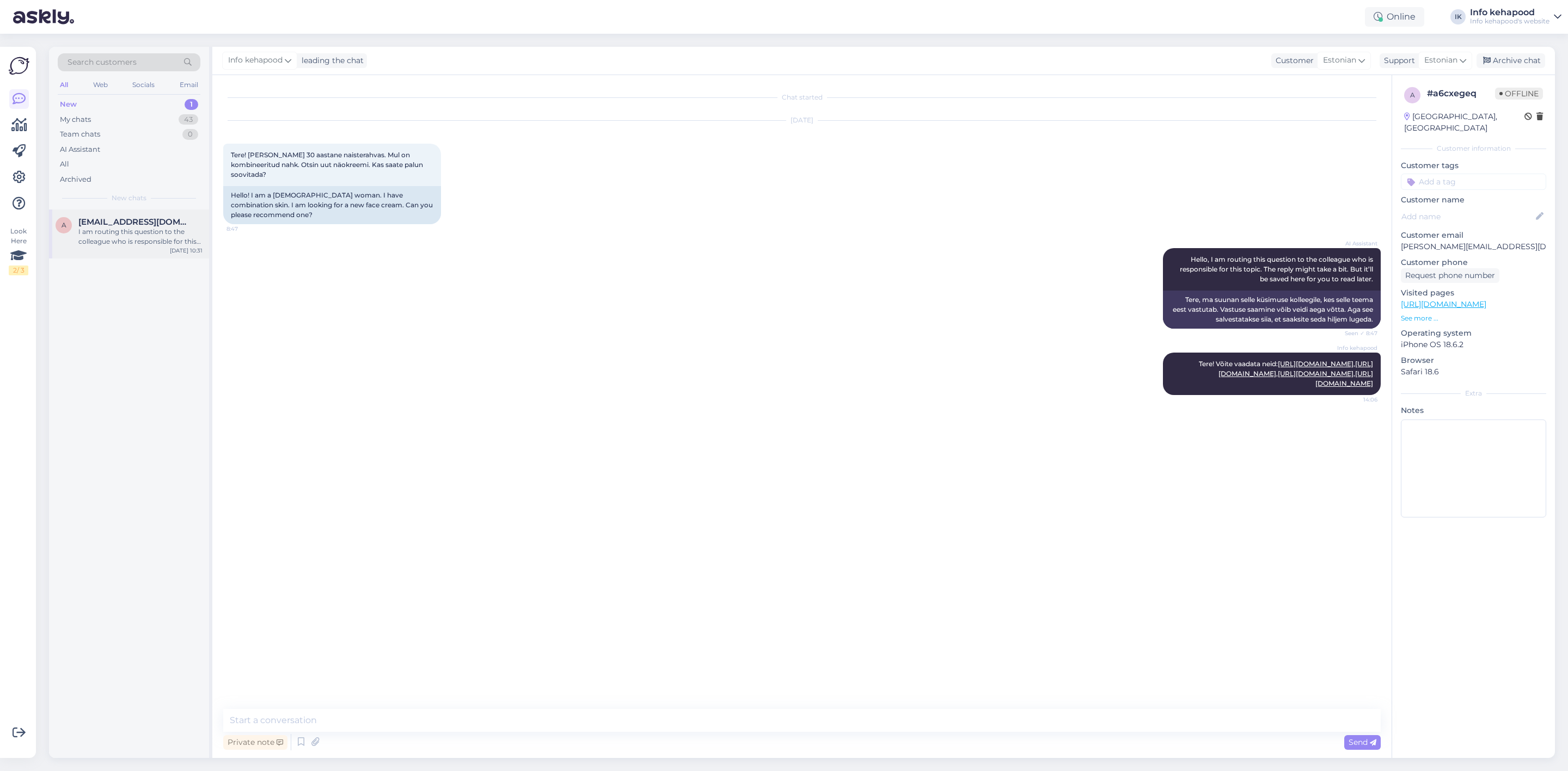
click at [138, 234] on div "I am routing this question to the colleague who is responsible for this topic. …" at bounding box center [140, 236] width 124 height 20
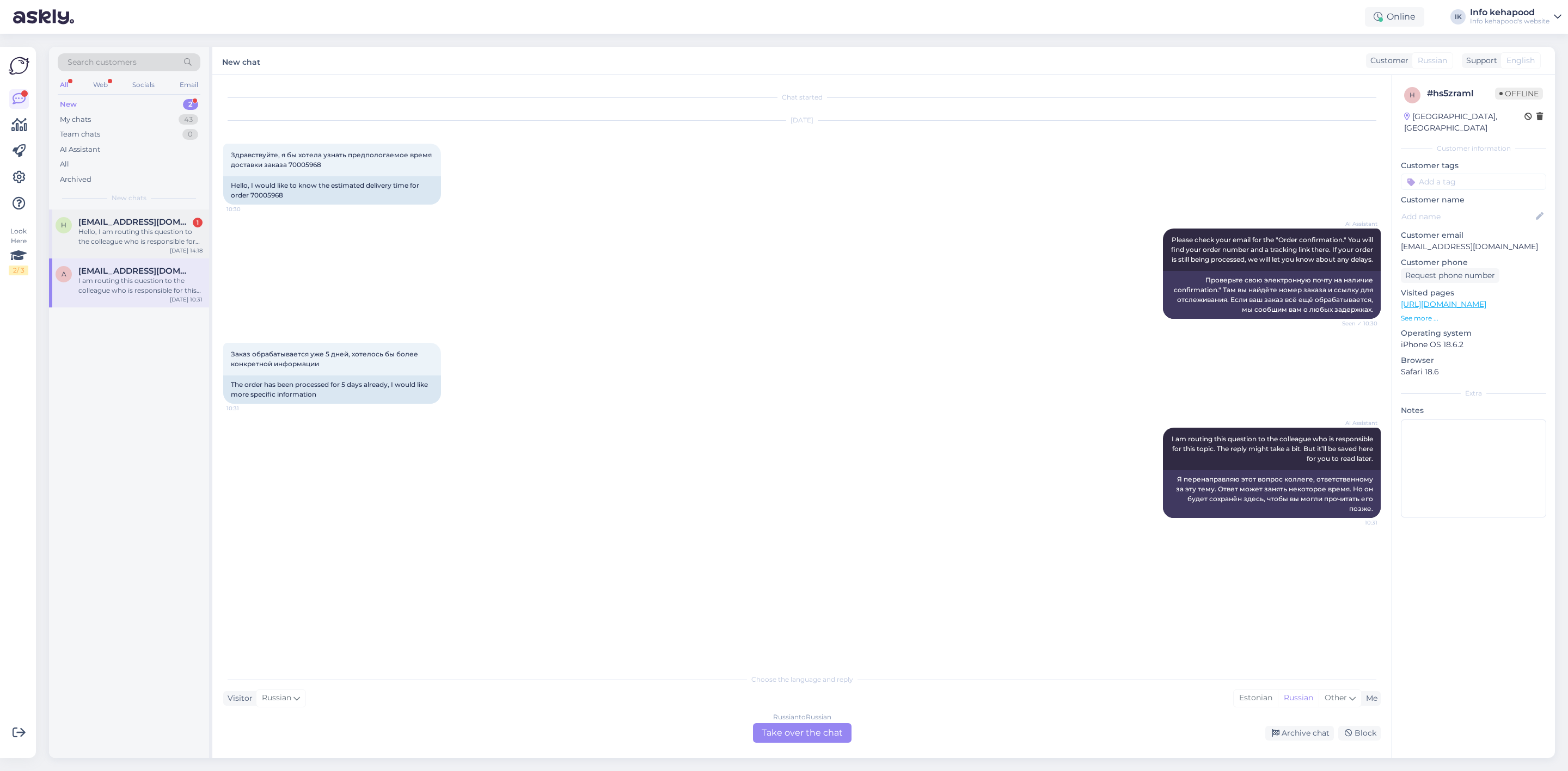
click at [143, 246] on div "H [EMAIL_ADDRESS][DOMAIN_NAME] 1 Hello, I am routing this question to the colle…" at bounding box center [129, 234] width 160 height 49
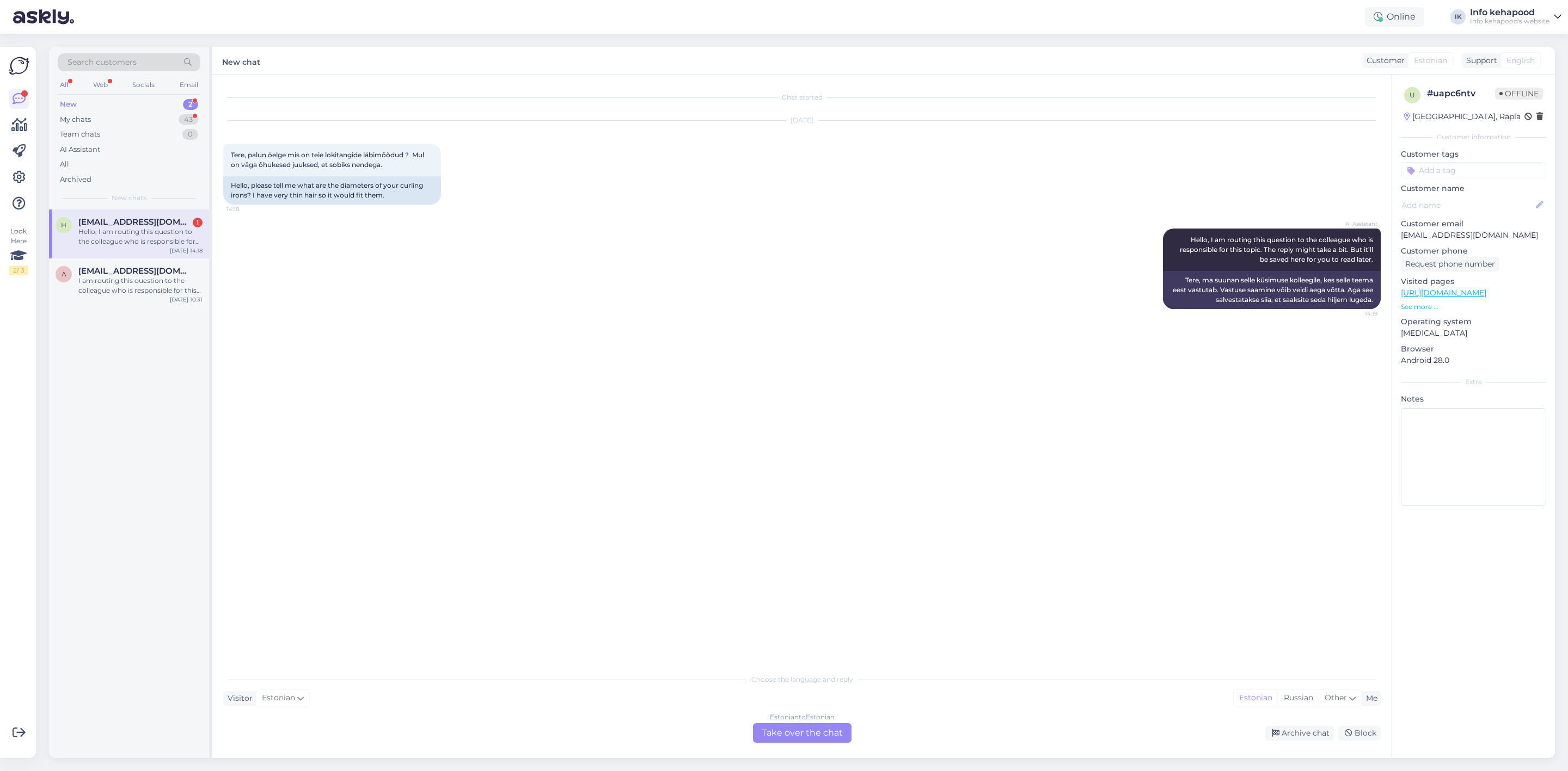
click at [93, 252] on div "H [EMAIL_ADDRESS][DOMAIN_NAME] 1 Hello, I am routing this question to the colle…" at bounding box center [129, 234] width 160 height 49
click at [148, 122] on div "My chats 43" at bounding box center [129, 120] width 143 height 15
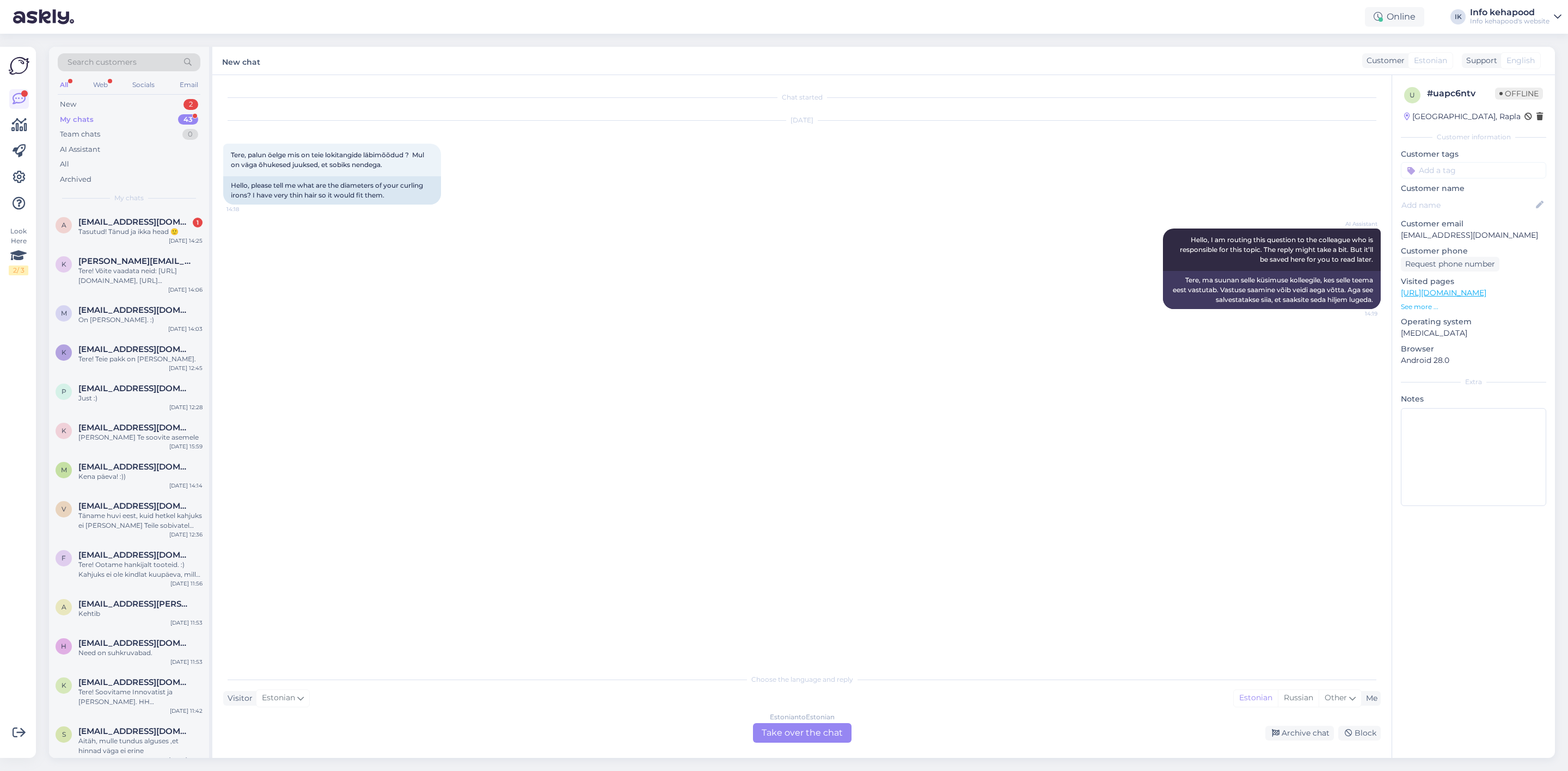
click at [148, 122] on div "My chats 43" at bounding box center [129, 120] width 143 height 15
click at [99, 223] on span "[EMAIL_ADDRESS][DOMAIN_NAME]" at bounding box center [135, 222] width 113 height 10
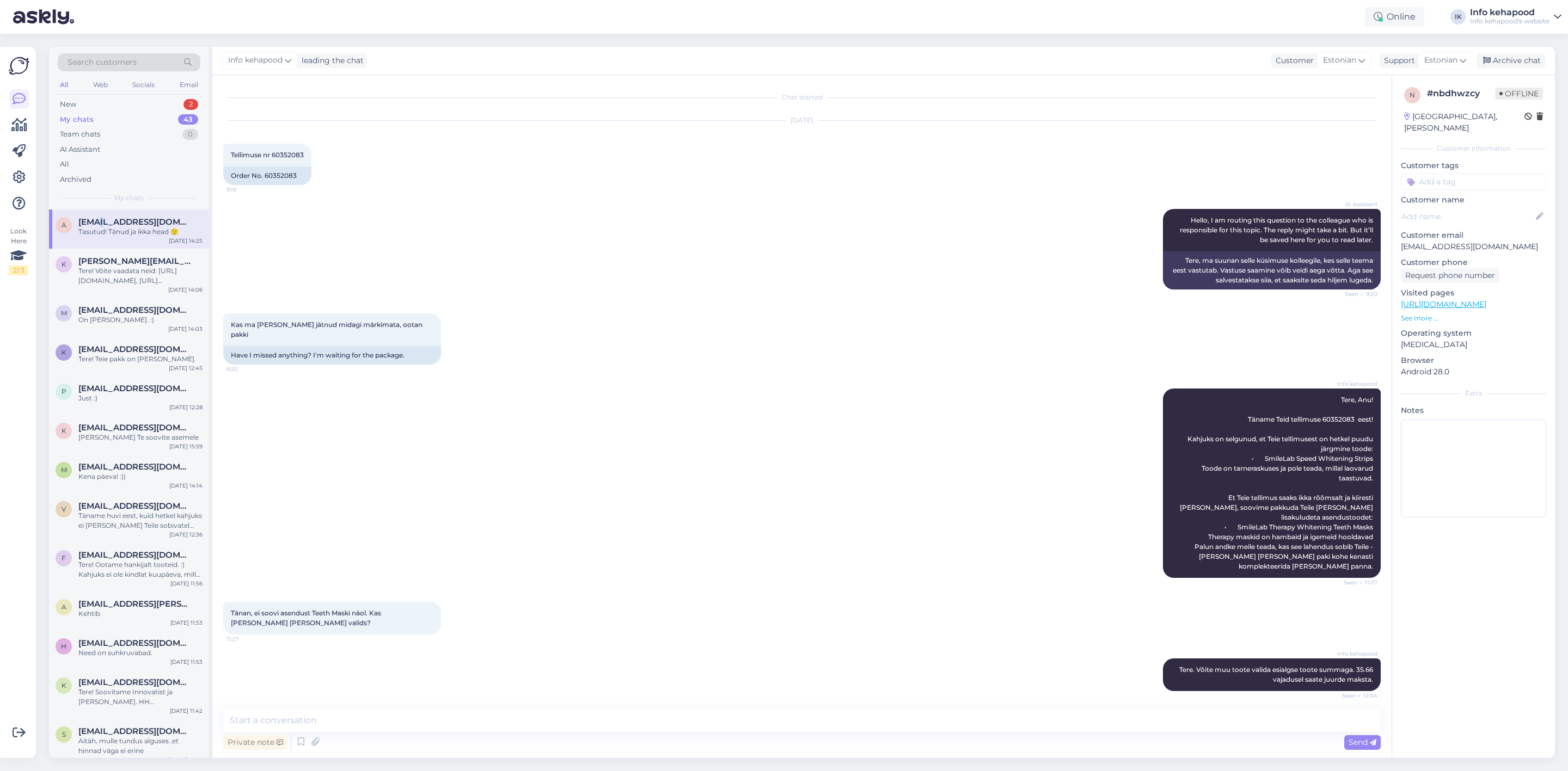
scroll to position [925, 0]
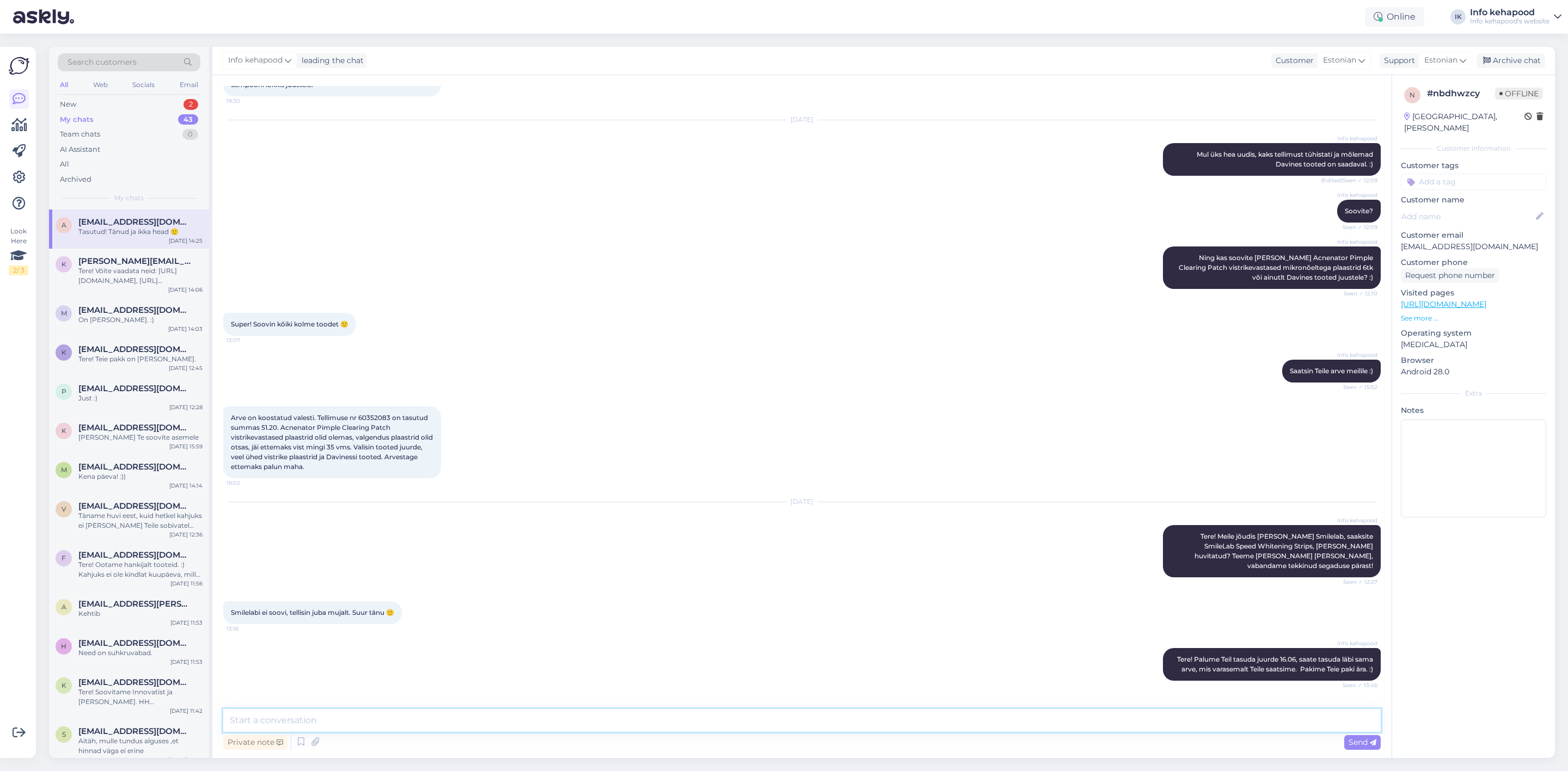
click at [801, 713] on textarea at bounding box center [802, 721] width 1157 height 23
type textarea "Kena päeva!"
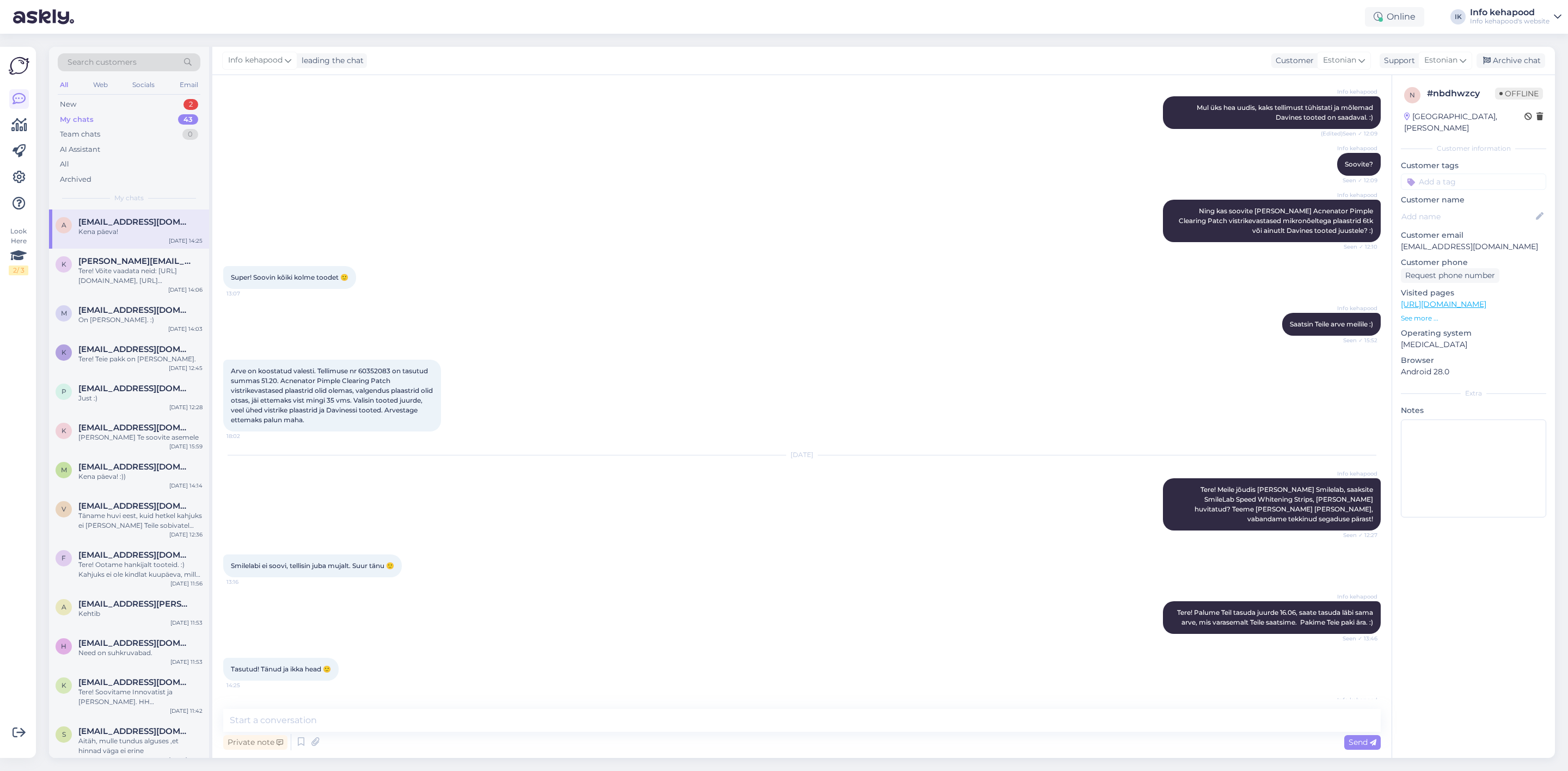
click at [87, 116] on div "My chats" at bounding box center [77, 120] width 34 height 11
click at [159, 110] on div "New 2" at bounding box center [129, 104] width 143 height 15
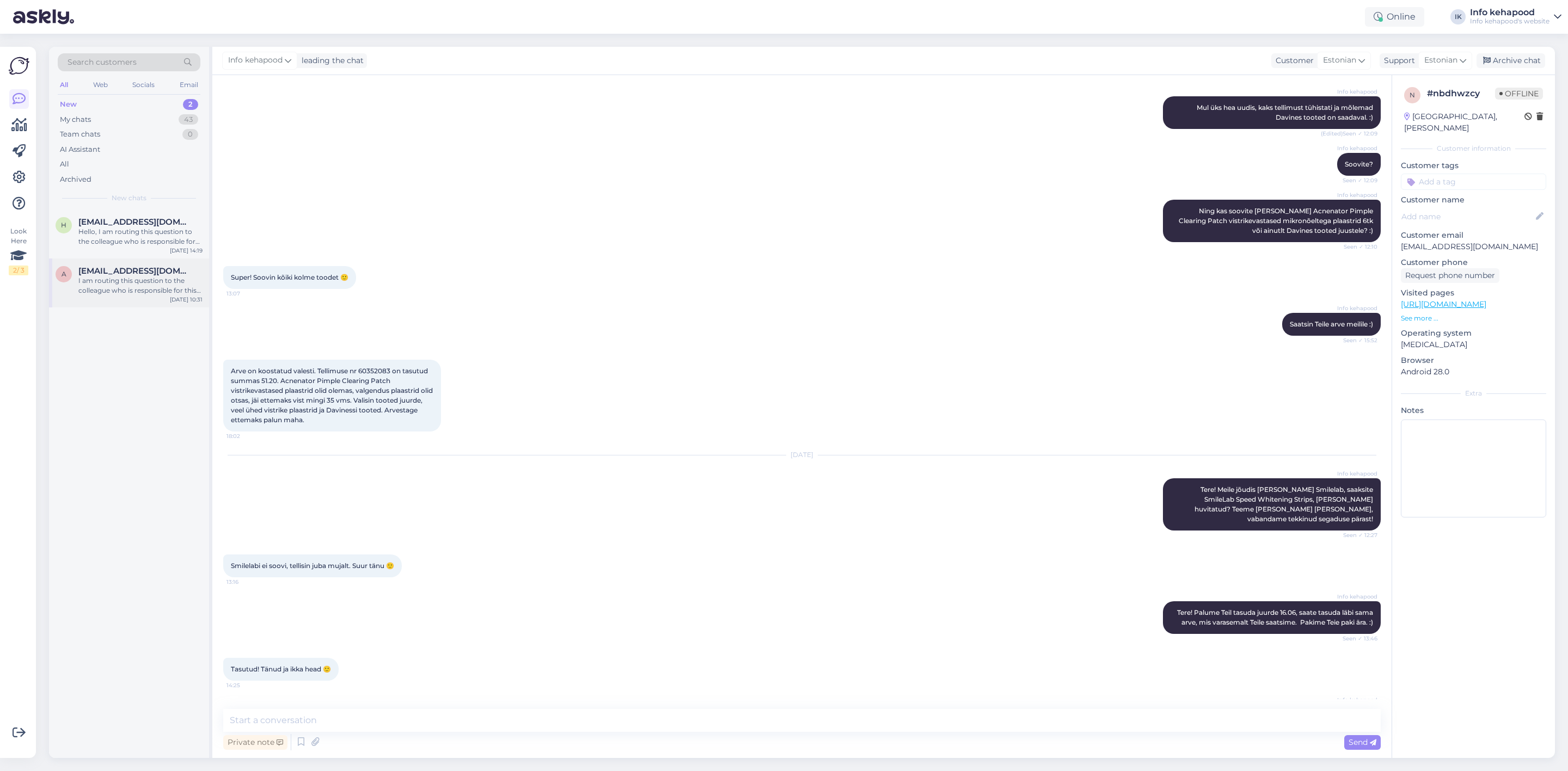
click at [150, 291] on div "I am routing this question to the colleague who is responsible for this topic. …" at bounding box center [140, 285] width 124 height 20
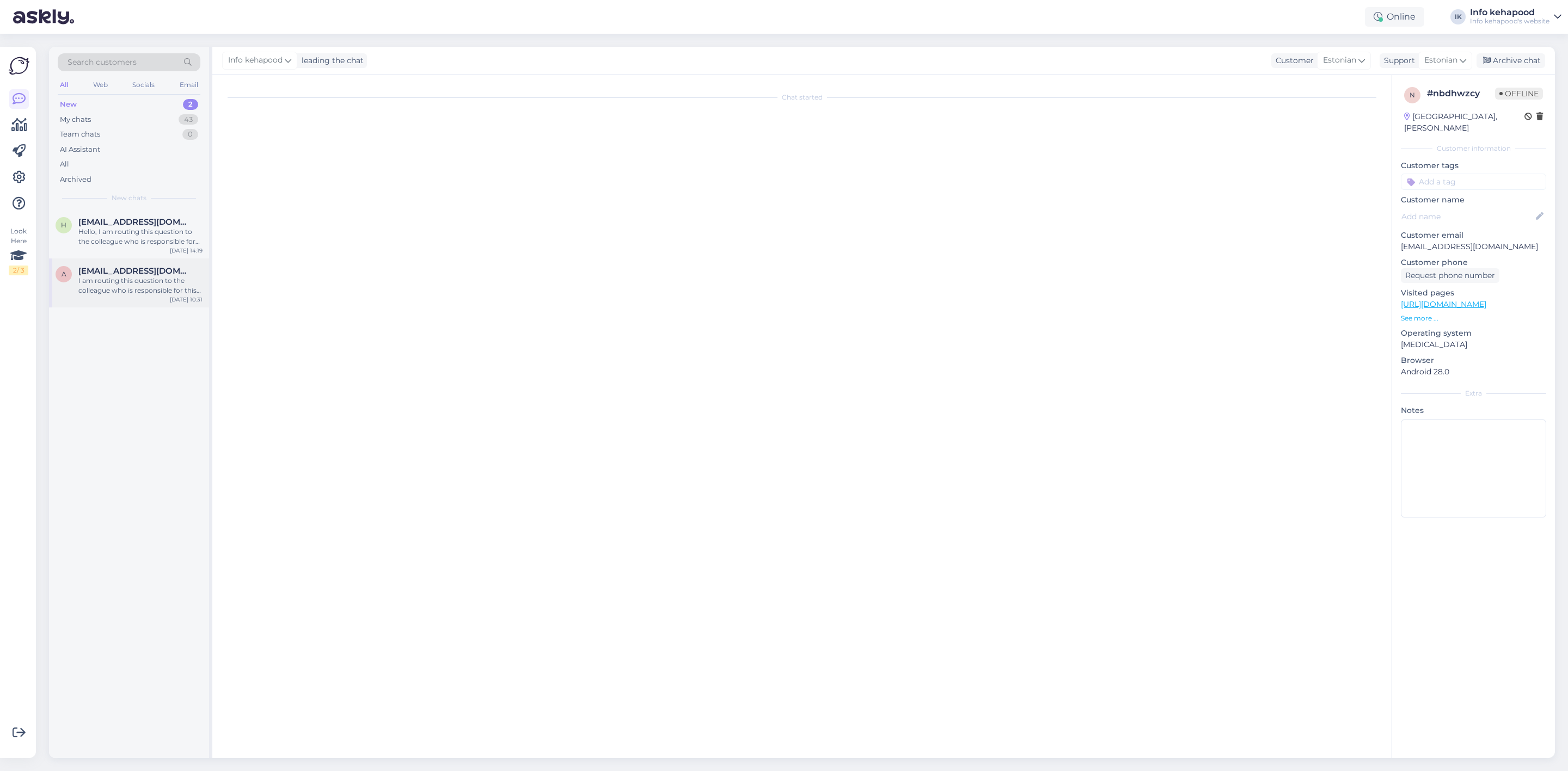
scroll to position [0, 0]
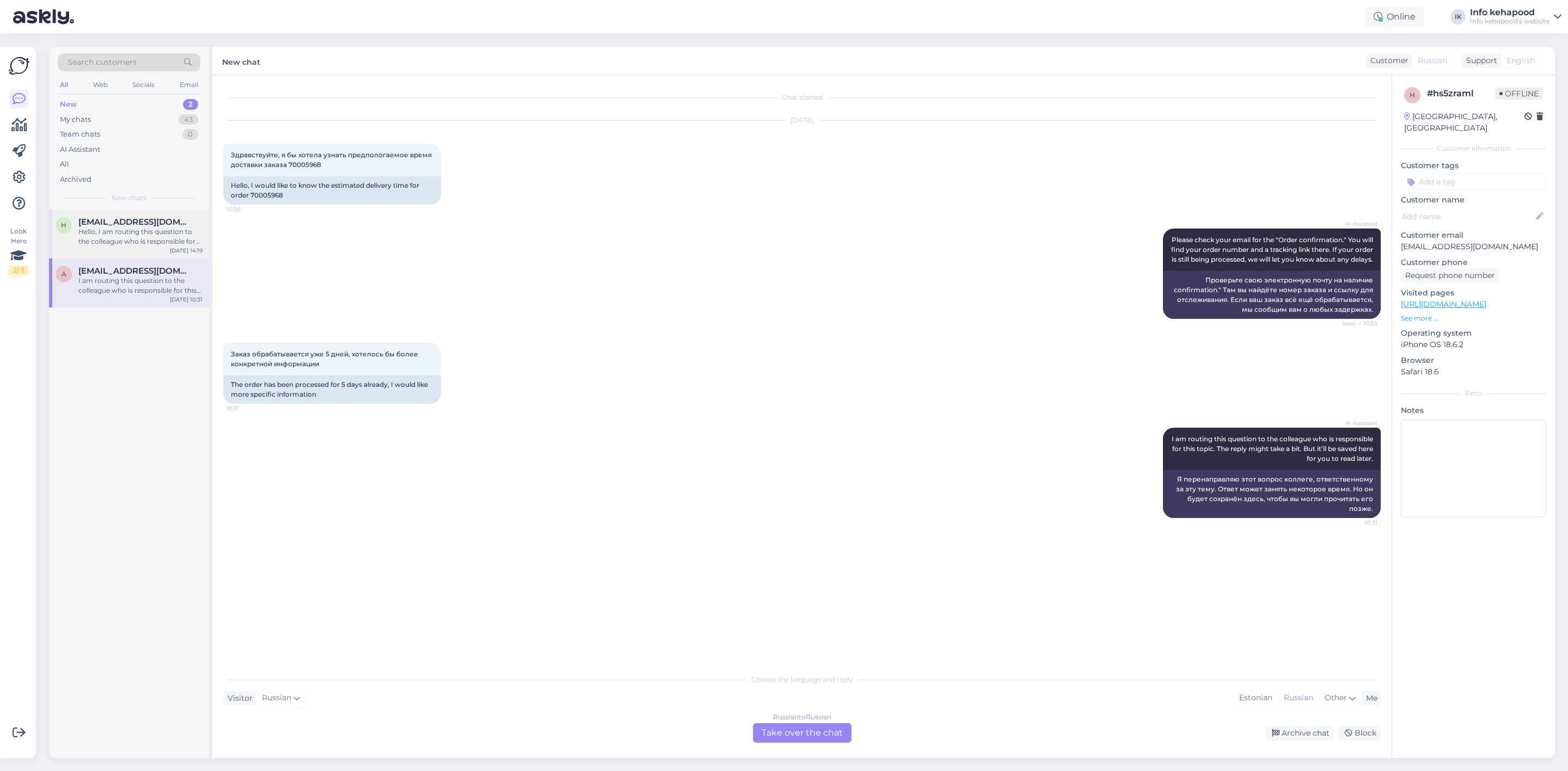
click at [147, 239] on div "Hello, I am routing this question to the colleague who is responsible for this …" at bounding box center [140, 236] width 124 height 20
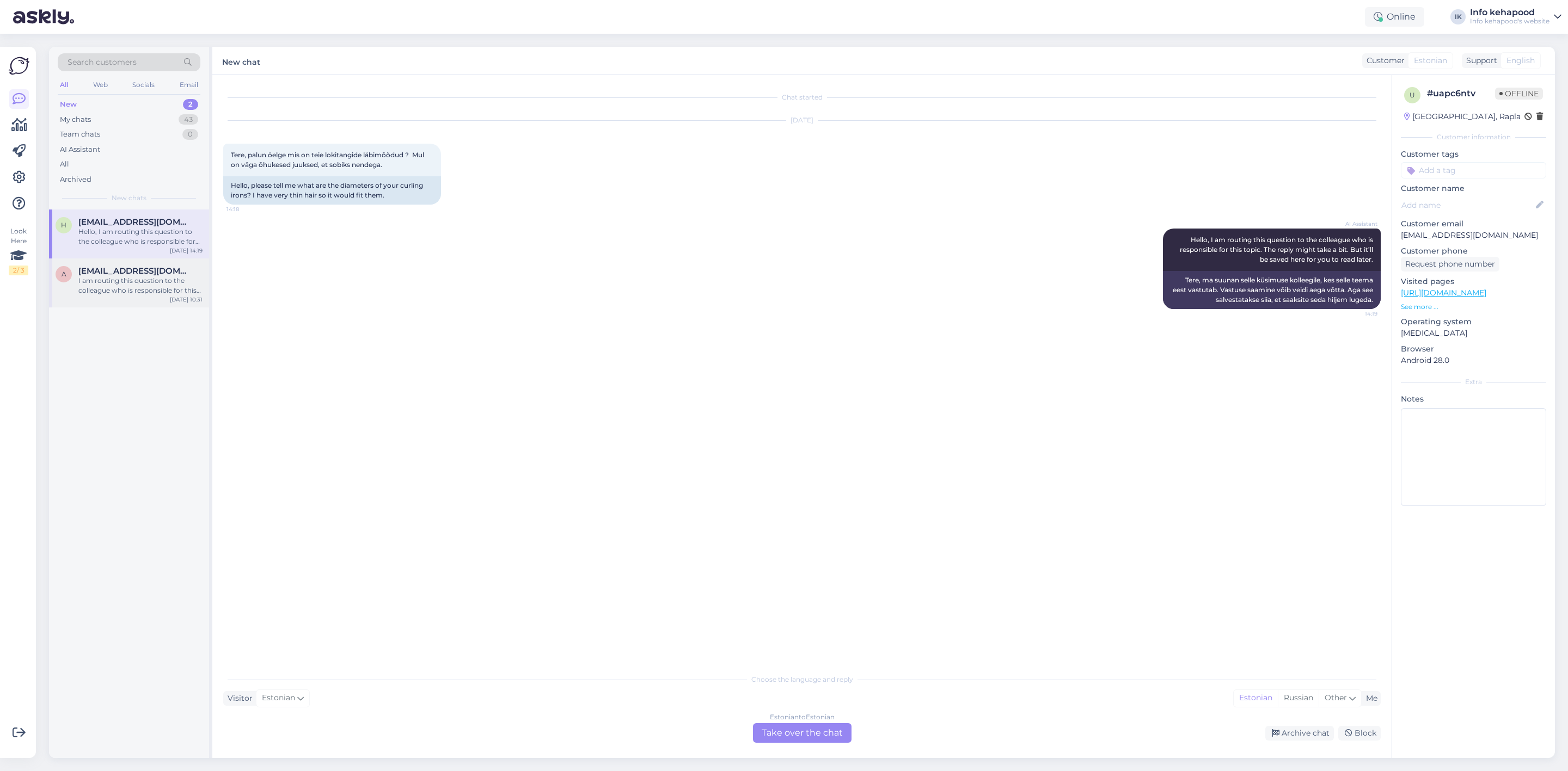
click at [126, 286] on div "I am routing this question to the colleague who is responsible for this topic. …" at bounding box center [140, 285] width 124 height 20
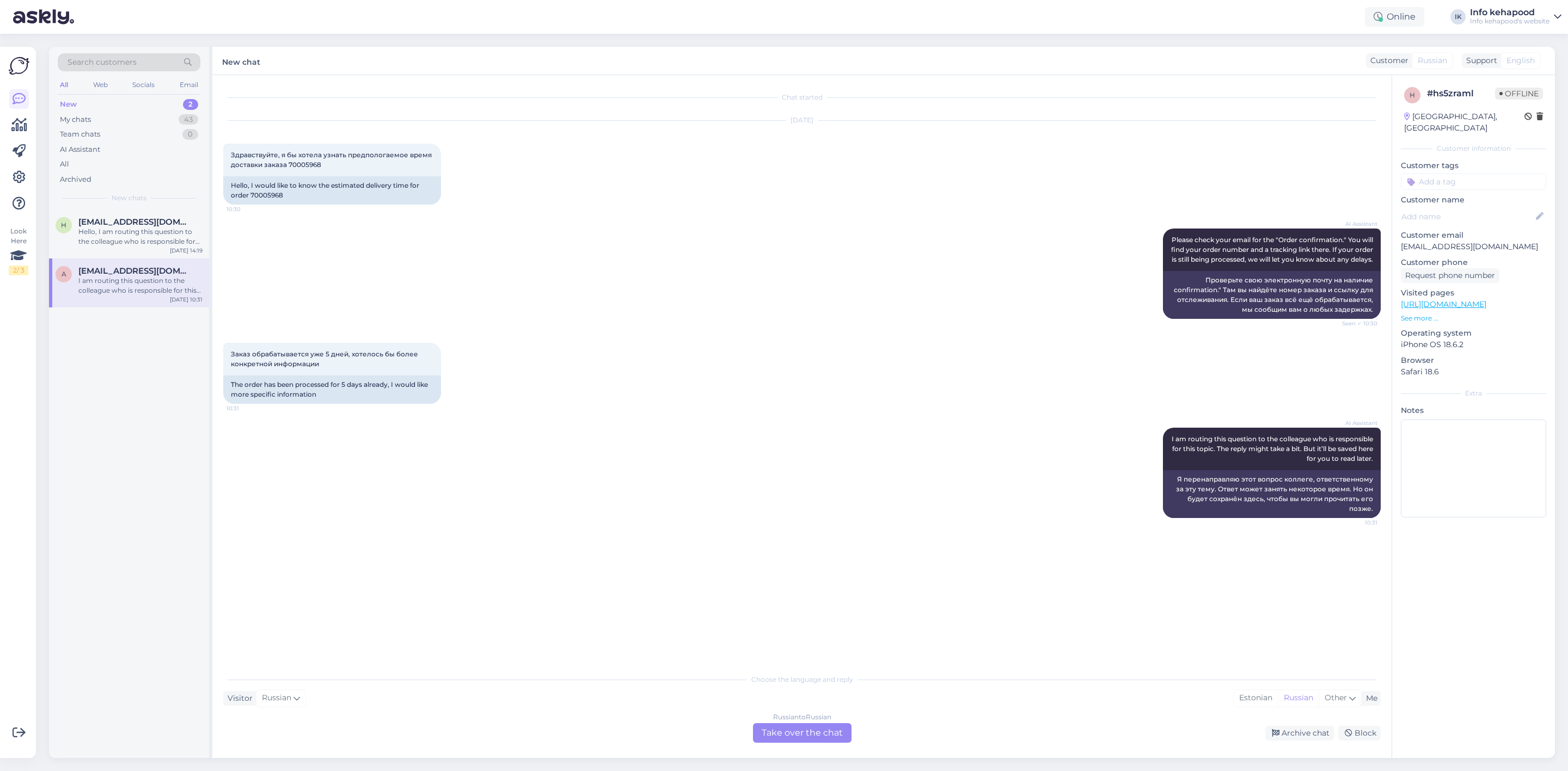
click at [154, 108] on div "New 2" at bounding box center [129, 104] width 143 height 15
click at [154, 116] on div "My chats 43" at bounding box center [129, 120] width 143 height 15
